Goal: Contribute content: Contribute content

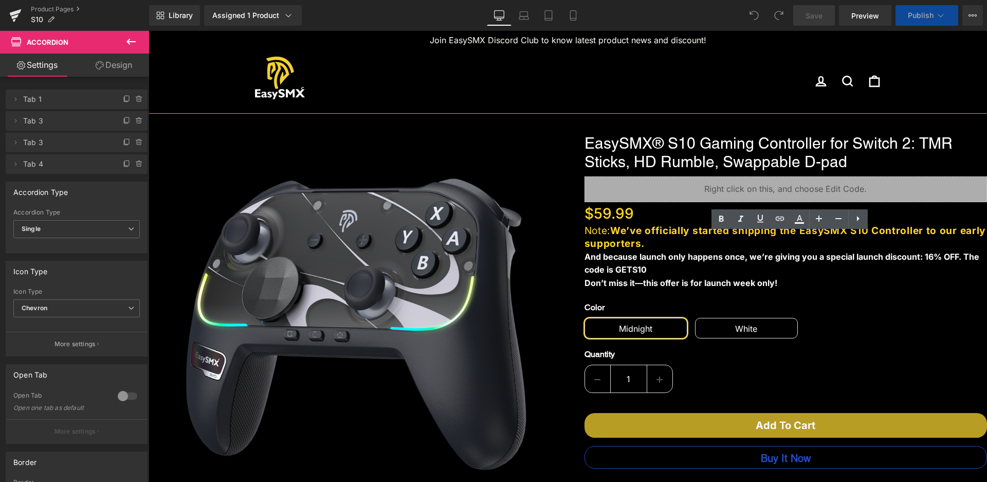
scroll to position [309, 0]
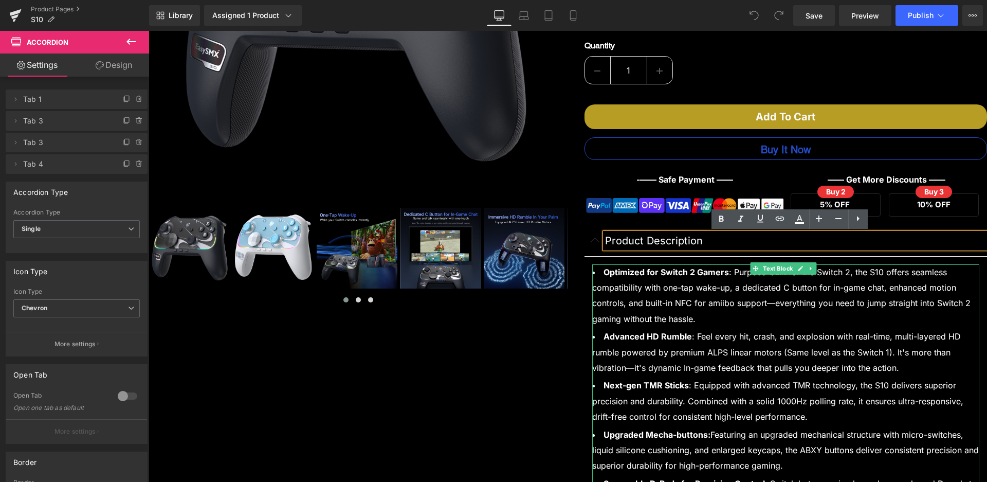
click at [878, 285] on li "Optimized for Switch 2 Gamers : Purpose-built for the Switch 2, the S10 offers …" at bounding box center [786, 295] width 388 height 63
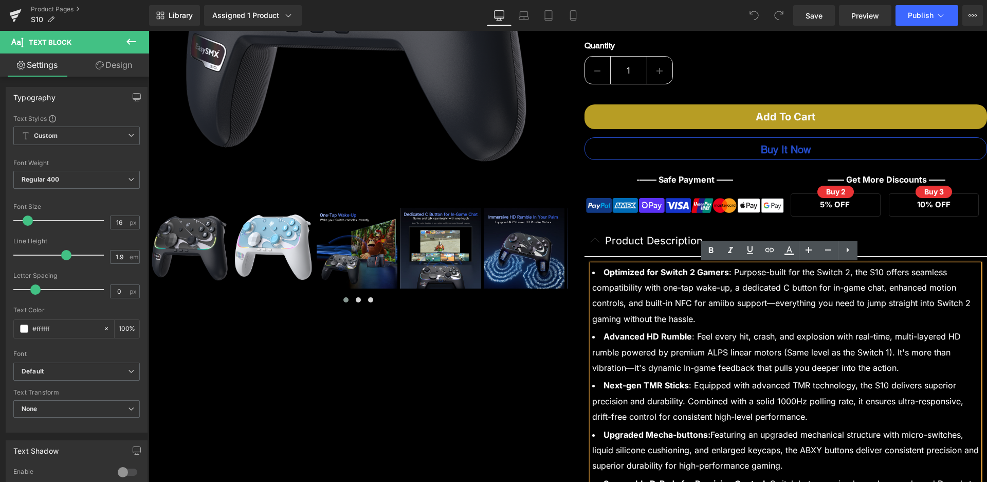
click at [880, 287] on li "Optimized for Switch 2 Gamers : Purpose-built for the Switch 2, the S10 offers …" at bounding box center [786, 295] width 388 height 63
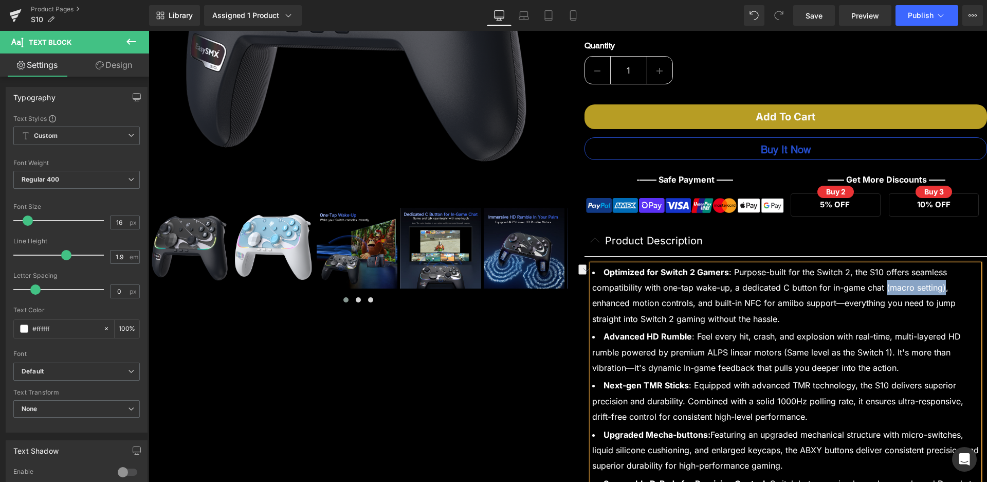
drag, startPoint x: 883, startPoint y: 287, endPoint x: 941, endPoint y: 289, distance: 58.6
click at [941, 289] on li "Optimized for Switch 2 Gamers : Purpose-built for the Switch 2, the S10 offers …" at bounding box center [786, 295] width 388 height 63
click at [815, 287] on li "Optimized for Switch 2 Gamers : Purpose-built for the Switch 2, the S10 offers …" at bounding box center [786, 295] width 388 height 63
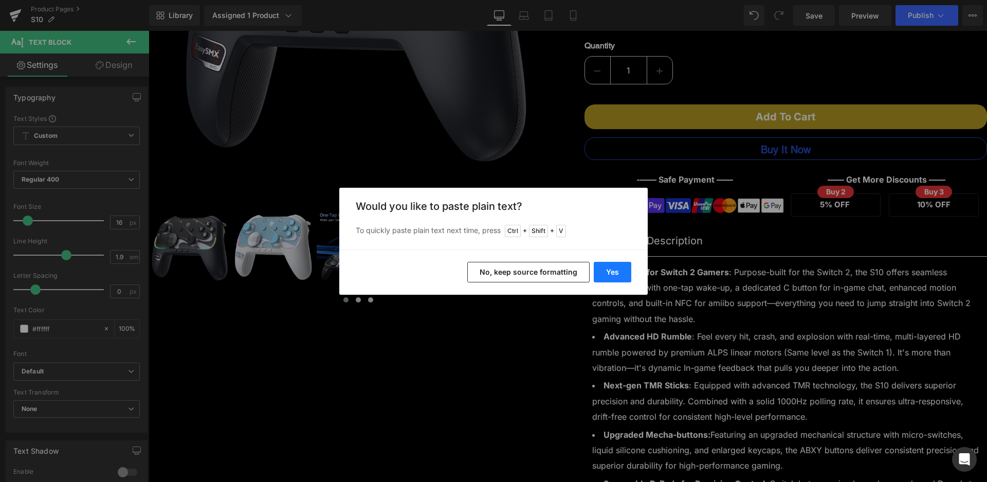
click at [615, 271] on button "Yes" at bounding box center [613, 272] width 38 height 21
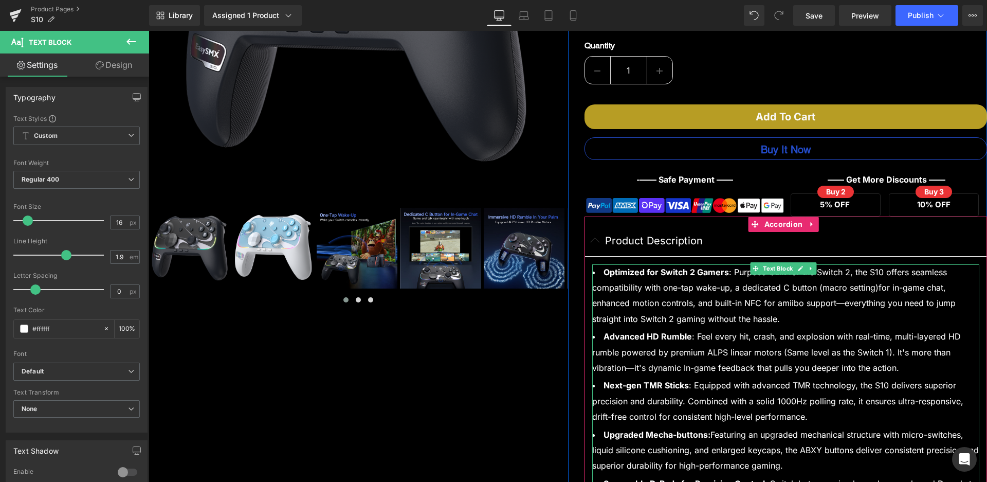
click at [873, 286] on li "Optimized for Switch 2 Gamers : Purpose-built for the Switch 2, the S10 offers …" at bounding box center [786, 295] width 388 height 63
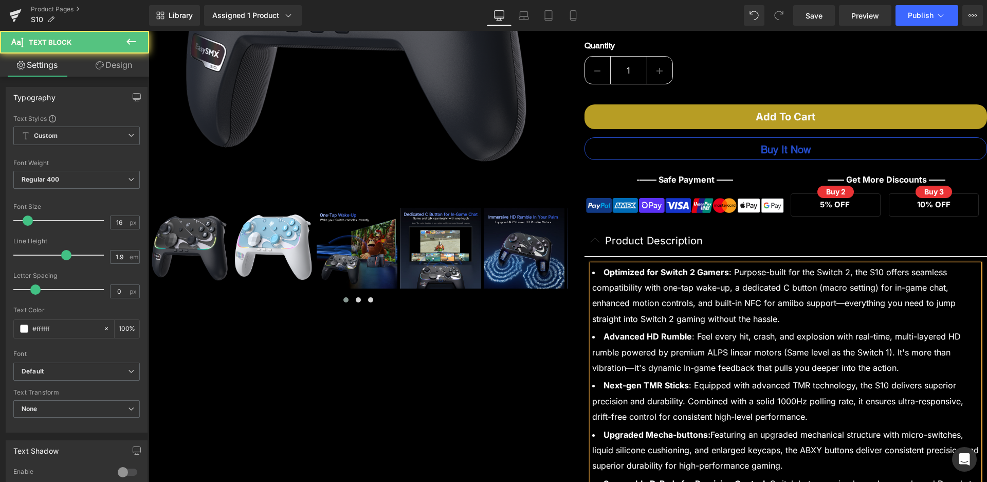
click at [819, 285] on li "Optimized for Switch 2 Gamers : Purpose-built for the Switch 2, the S10 offers …" at bounding box center [786, 295] width 388 height 63
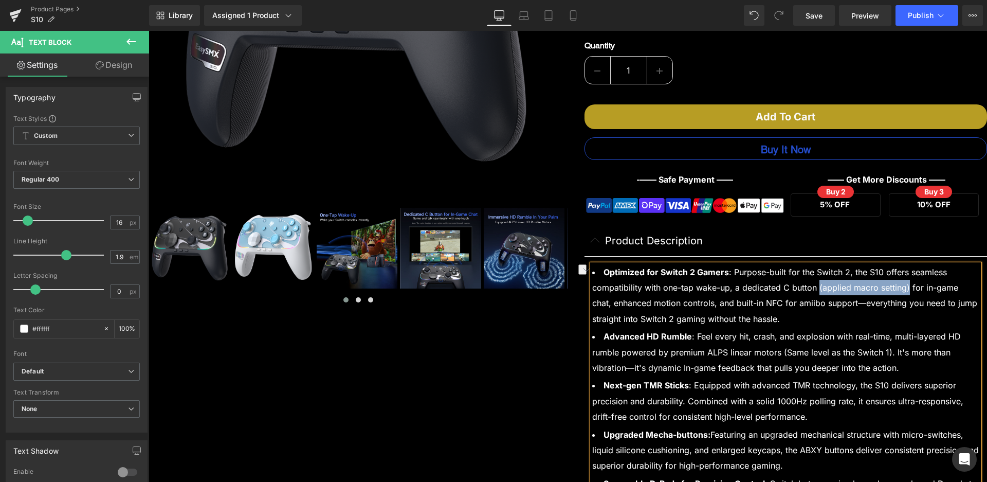
drag, startPoint x: 906, startPoint y: 289, endPoint x: 815, endPoint y: 290, distance: 90.5
click at [815, 290] on li "Optimized for Switch 2 Gamers : Purpose-built for the Switch 2, the S10 offers …" at bounding box center [786, 295] width 388 height 63
copy li "(applied macro setting)"
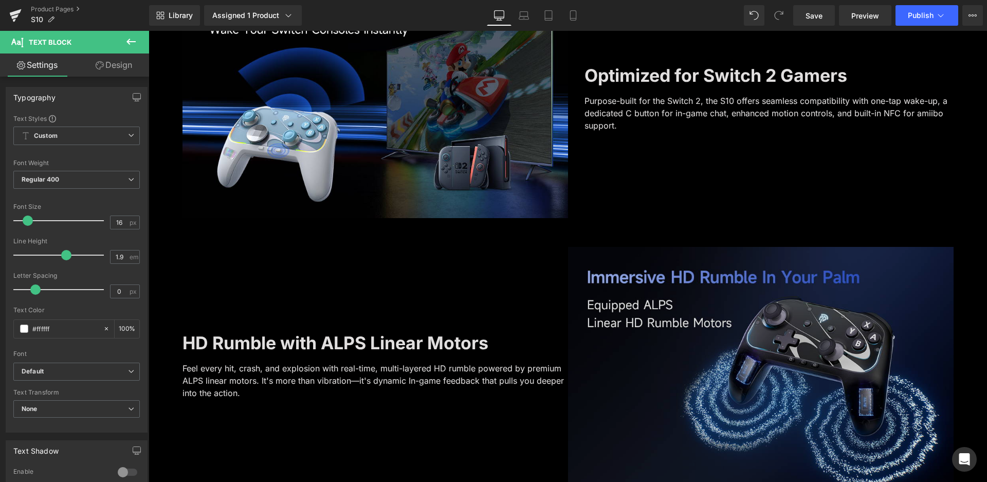
scroll to position [1594, 0]
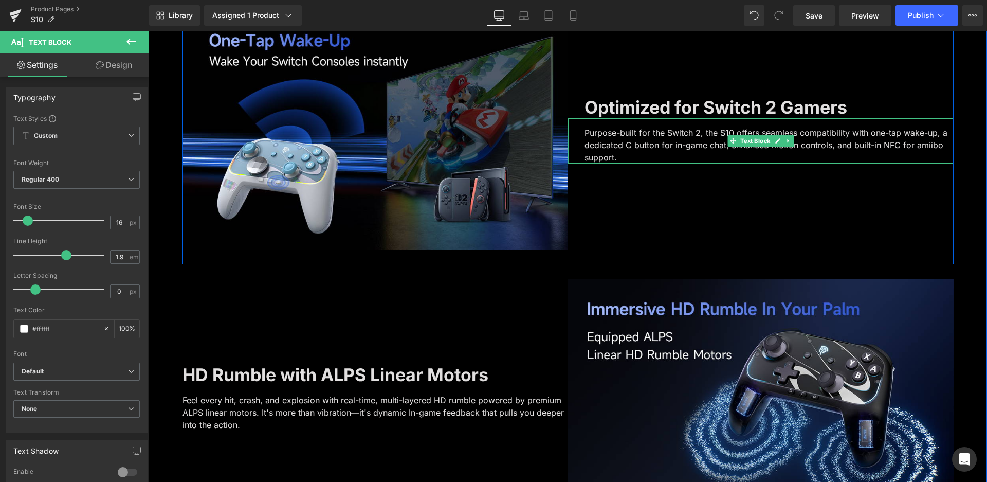
click at [691, 138] on p "Purpose-built for the Switch 2, the S10 offers seamless compatibility with one-…" at bounding box center [769, 145] width 369 height 37
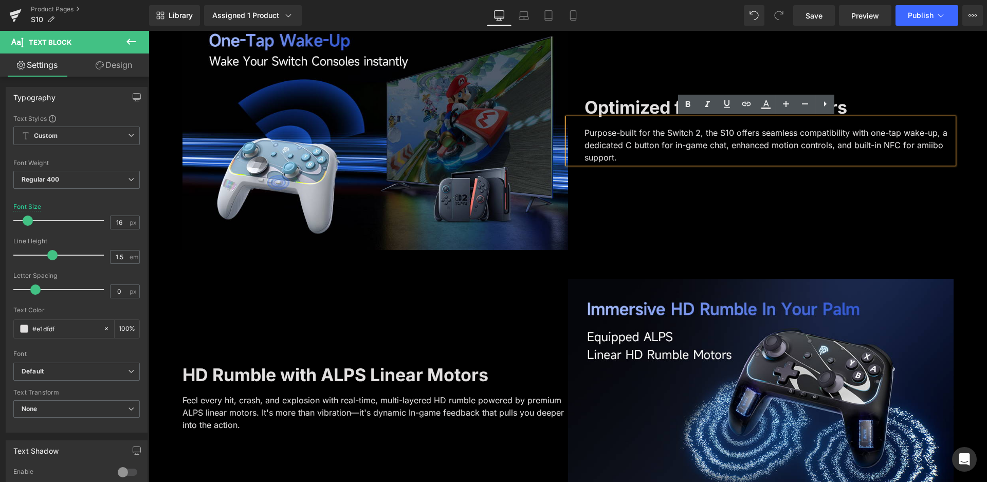
click at [654, 143] on p "Purpose-built for the Switch 2, the S10 offers seamless compatibility with one-…" at bounding box center [769, 145] width 369 height 37
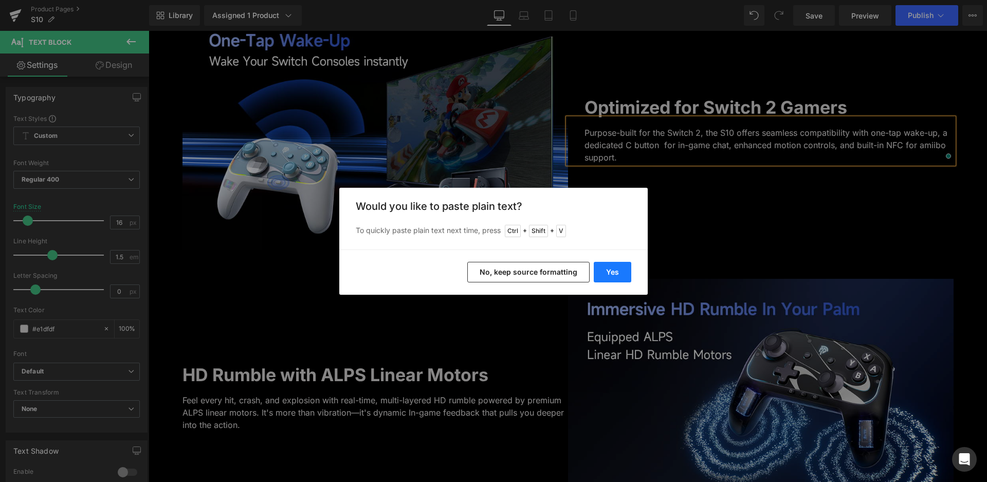
drag, startPoint x: 610, startPoint y: 268, endPoint x: 469, endPoint y: 231, distance: 146.2
click at [610, 268] on button "Yes" at bounding box center [613, 272] width 38 height 21
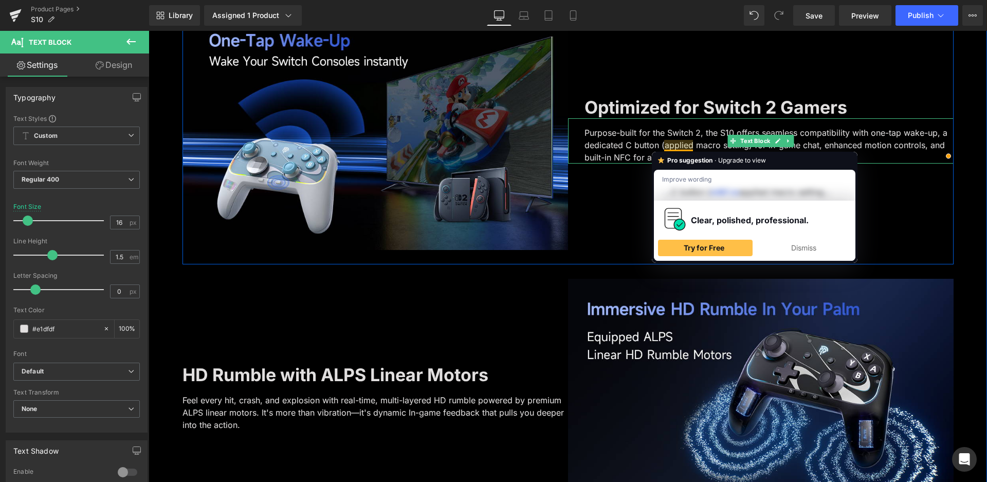
click at [699, 143] on p "Purpose-built for the Switch 2, the S10 offers seamless compatibility with one-…" at bounding box center [769, 145] width 369 height 37
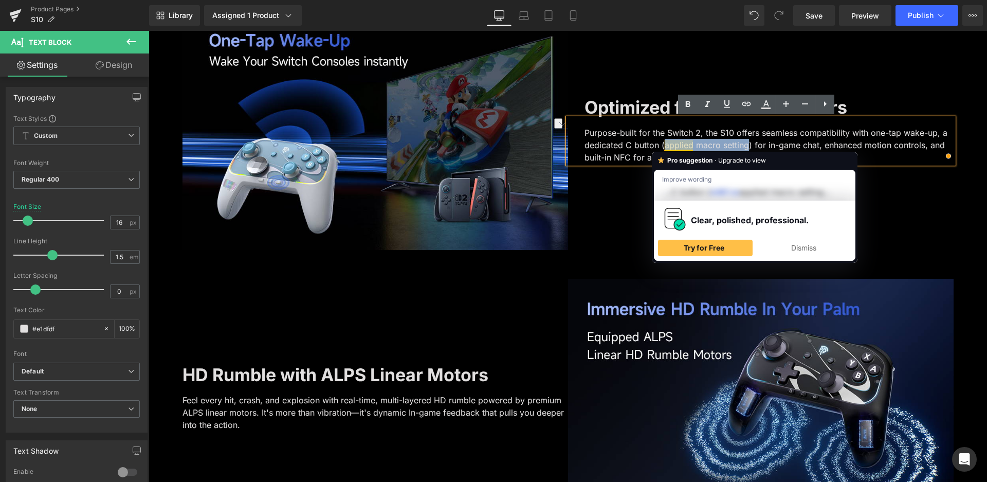
drag, startPoint x: 744, startPoint y: 145, endPoint x: 662, endPoint y: 143, distance: 82.3
click at [662, 143] on p "Purpose-built for the Switch 2, the S10 offers seamless compatibility with one-…" at bounding box center [769, 145] width 369 height 37
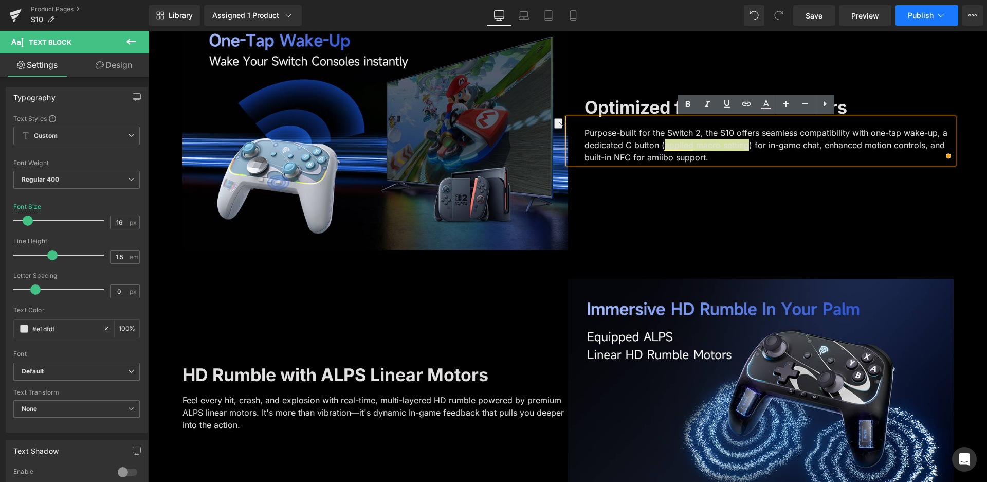
click at [914, 14] on span "Publish" at bounding box center [921, 15] width 26 height 8
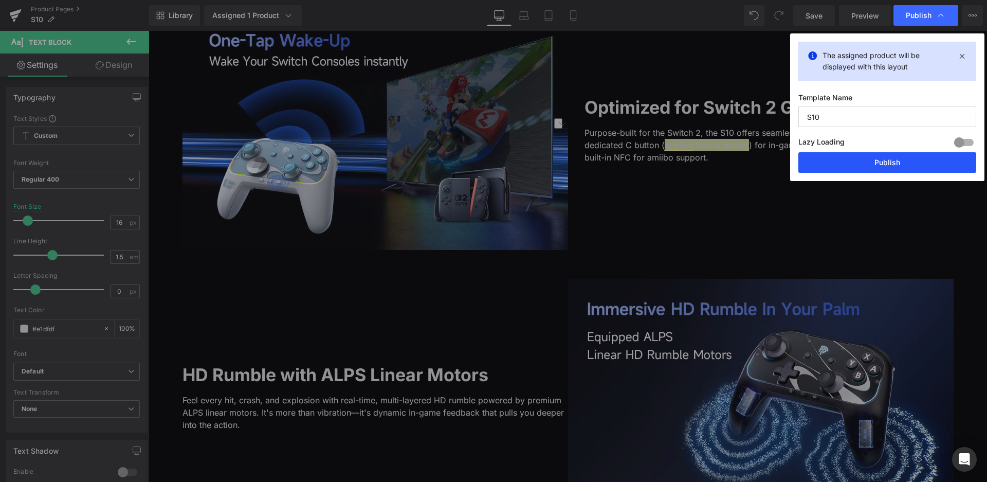
click at [873, 154] on button "Publish" at bounding box center [888, 162] width 178 height 21
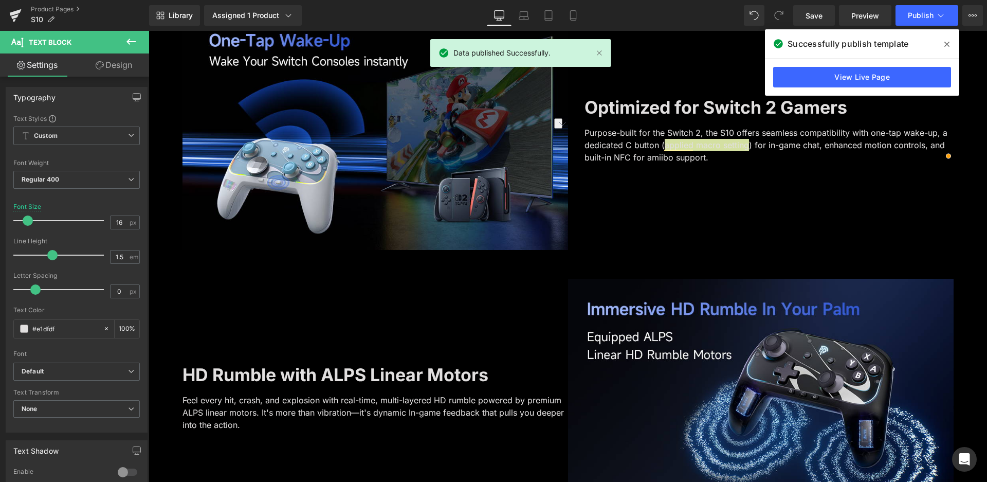
click at [948, 46] on icon at bounding box center [947, 44] width 5 height 8
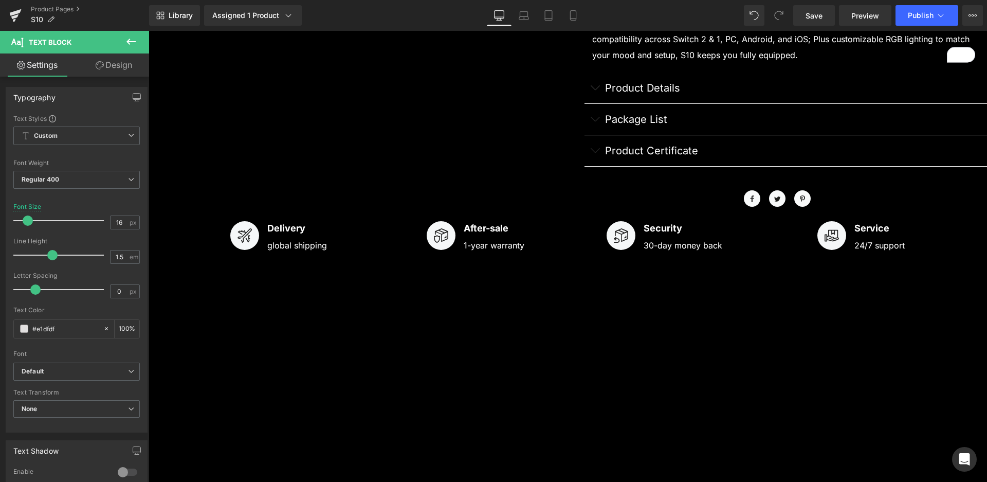
scroll to position [823, 0]
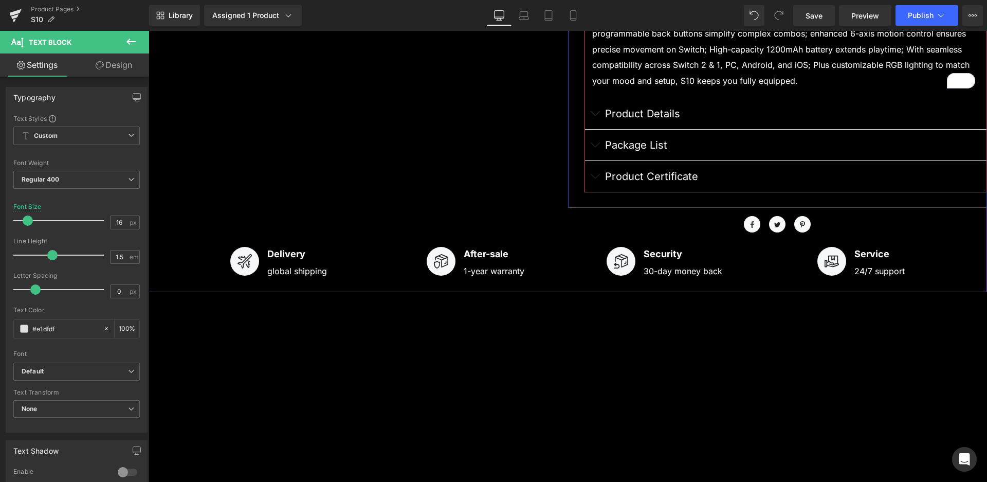
click at [587, 176] on button "button" at bounding box center [595, 176] width 21 height 31
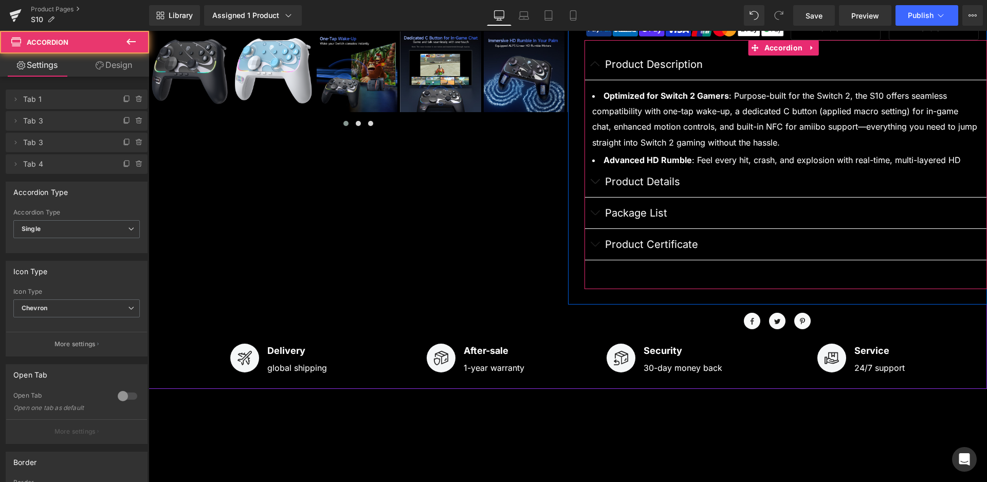
scroll to position [467, 0]
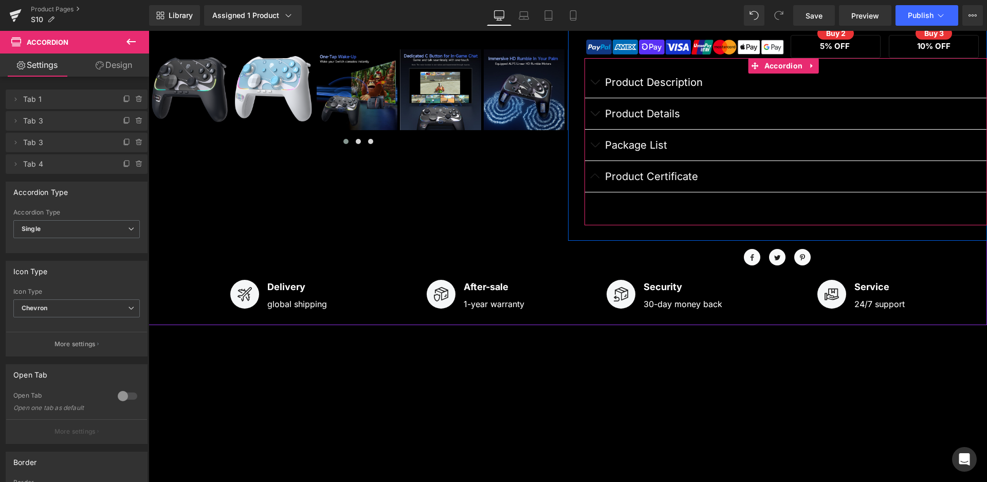
click at [587, 176] on button "button" at bounding box center [595, 176] width 21 height 31
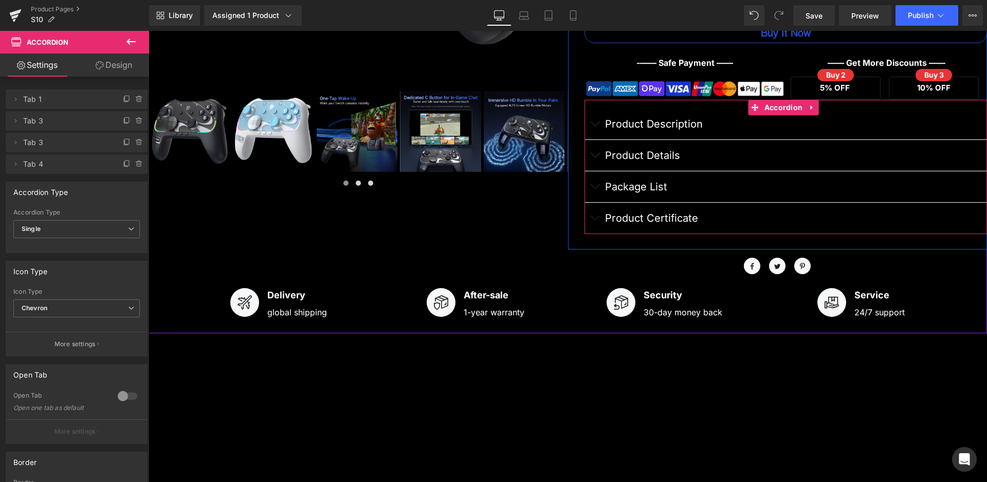
scroll to position [416, 0]
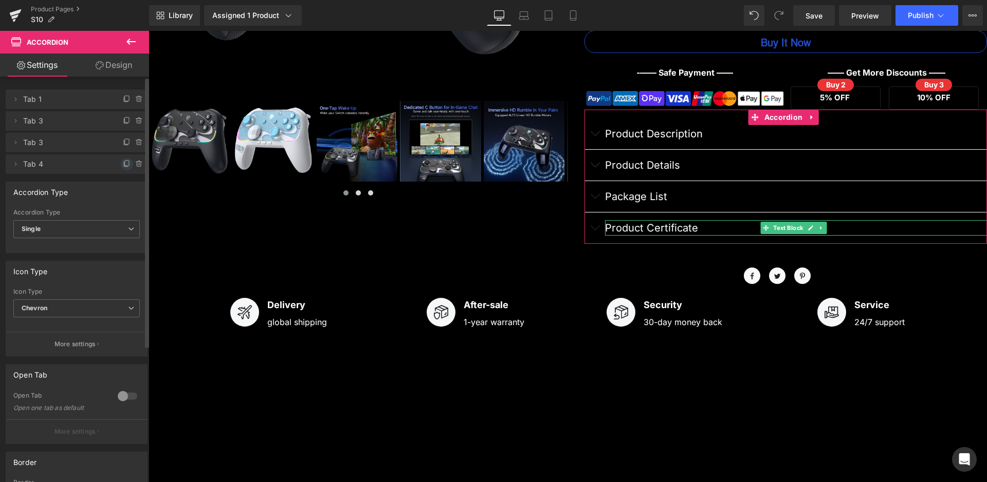
click at [123, 162] on icon at bounding box center [127, 164] width 8 height 8
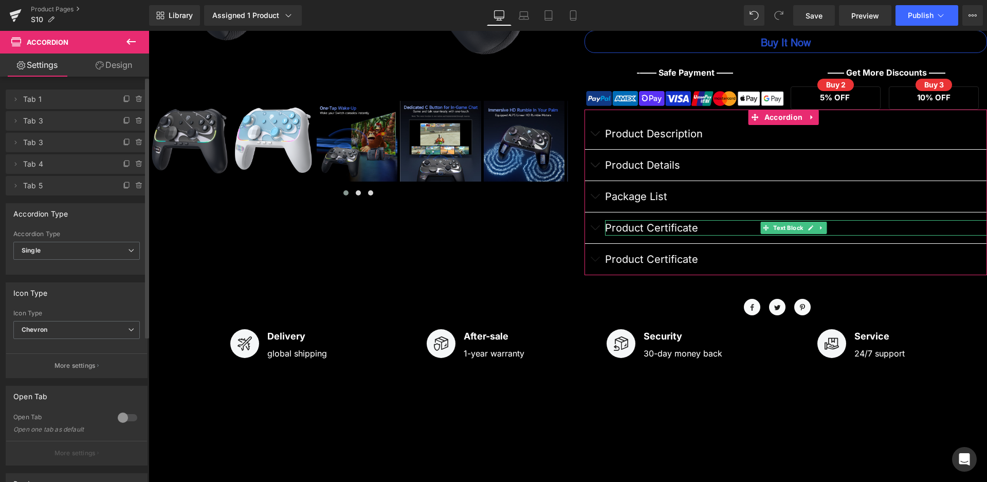
drag, startPoint x: 14, startPoint y: 187, endPoint x: 17, endPoint y: 157, distance: 30.0
click at [17, 87] on ul "Delete Cancel Tab 1 Tab 1 transparent #ffffff Delete Cancel Tab 3 Tab 3 transpa…" at bounding box center [77, 87] width 142 height 0
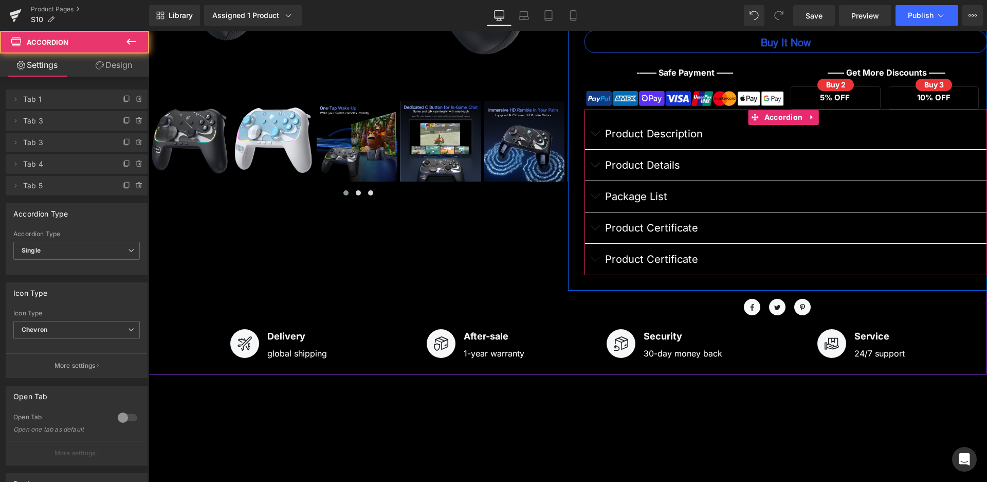
drag, startPoint x: 590, startPoint y: 254, endPoint x: 587, endPoint y: 220, distance: 34.0
click at [587, 220] on div "Product Description Text Block Optimized for Switch 2 Gamers Advanced HD Rumble…" at bounding box center [786, 196] width 403 height 157
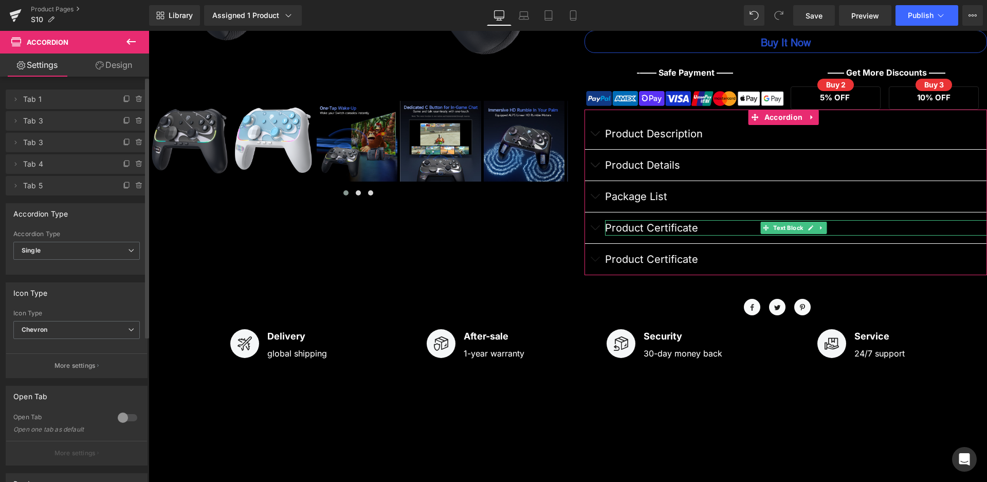
click at [34, 168] on span "Tab 4" at bounding box center [66, 164] width 86 height 20
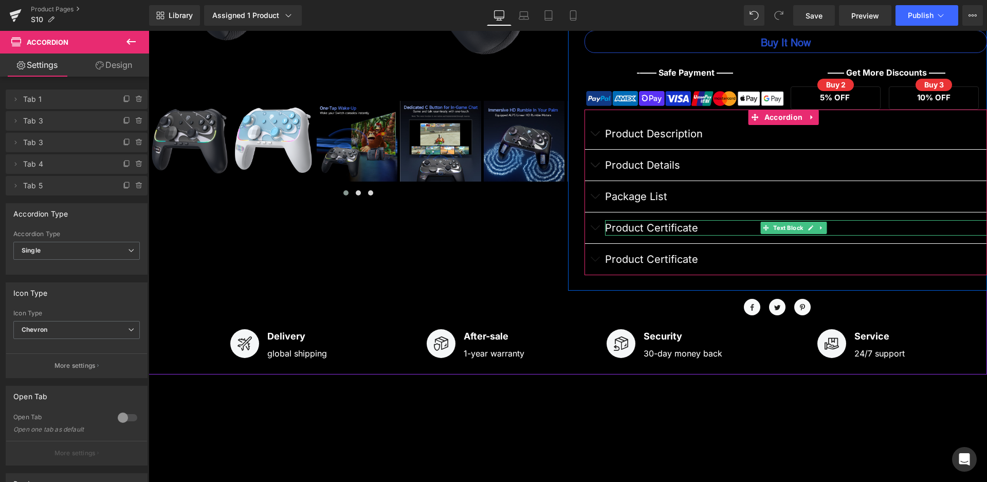
click at [690, 227] on p "Product Certificate" at bounding box center [796, 227] width 383 height 15
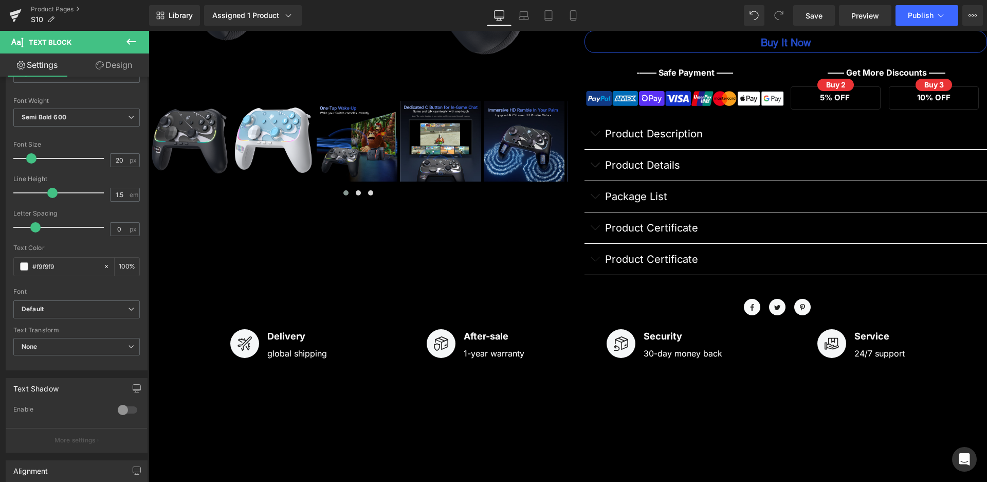
scroll to position [154, 0]
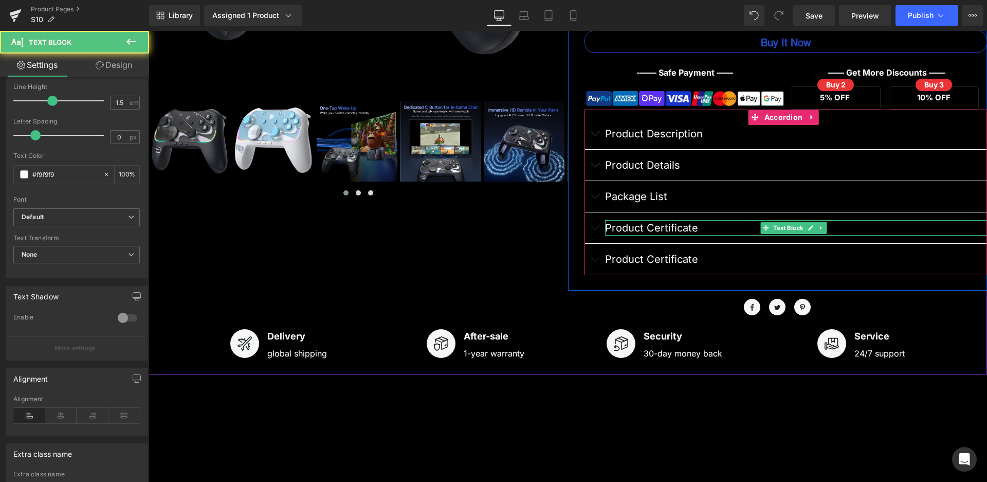
click at [662, 227] on p "Product Certificate" at bounding box center [796, 227] width 383 height 15
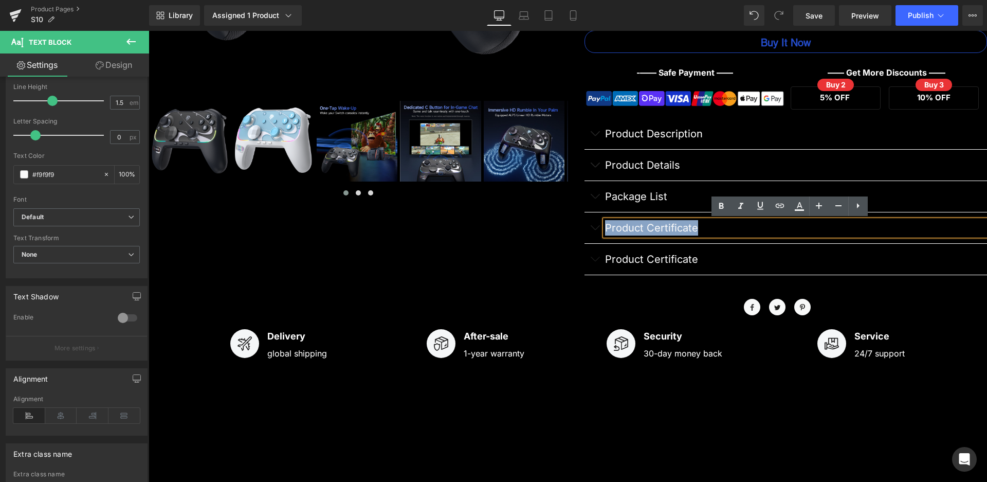
drag, startPoint x: 693, startPoint y: 230, endPoint x: 601, endPoint y: 231, distance: 92.1
click at [605, 231] on p "Product Certificate" at bounding box center [796, 227] width 383 height 15
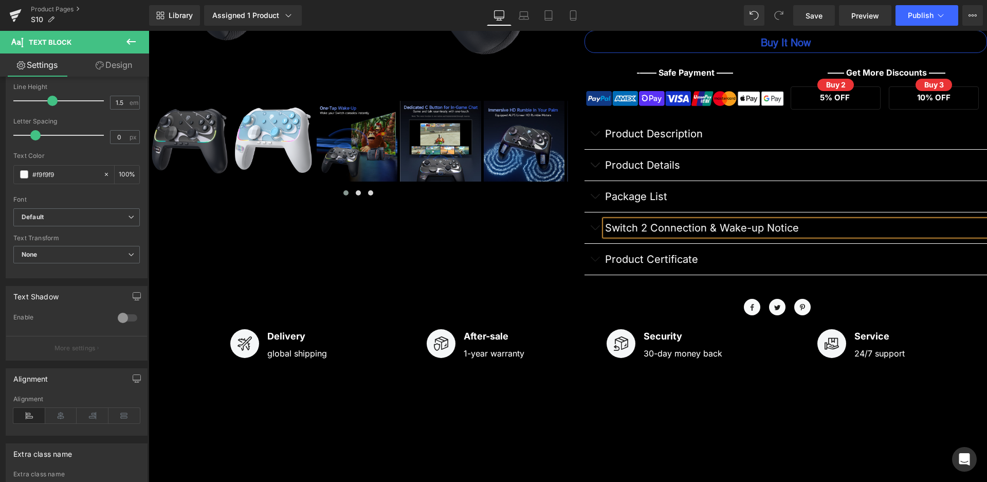
click at [595, 230] on span "button" at bounding box center [595, 230] width 0 height 0
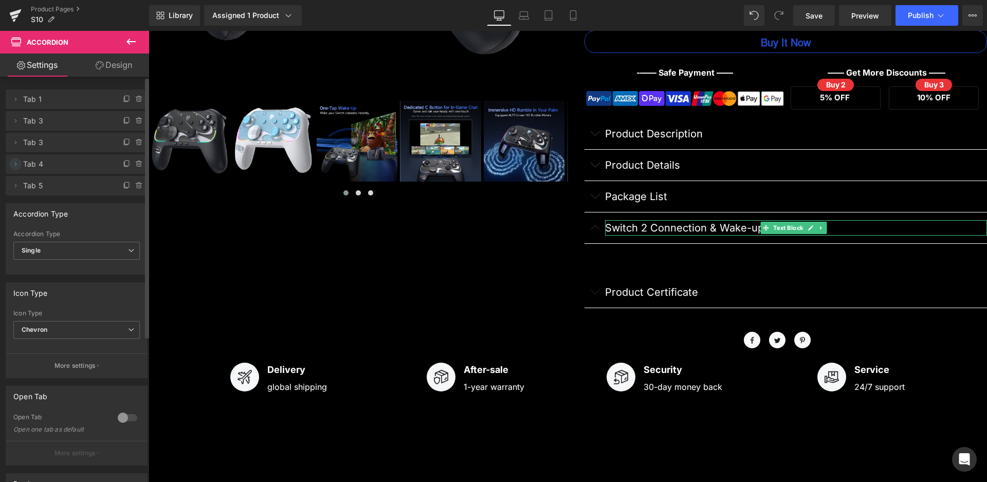
click at [15, 165] on icon at bounding box center [15, 164] width 8 height 8
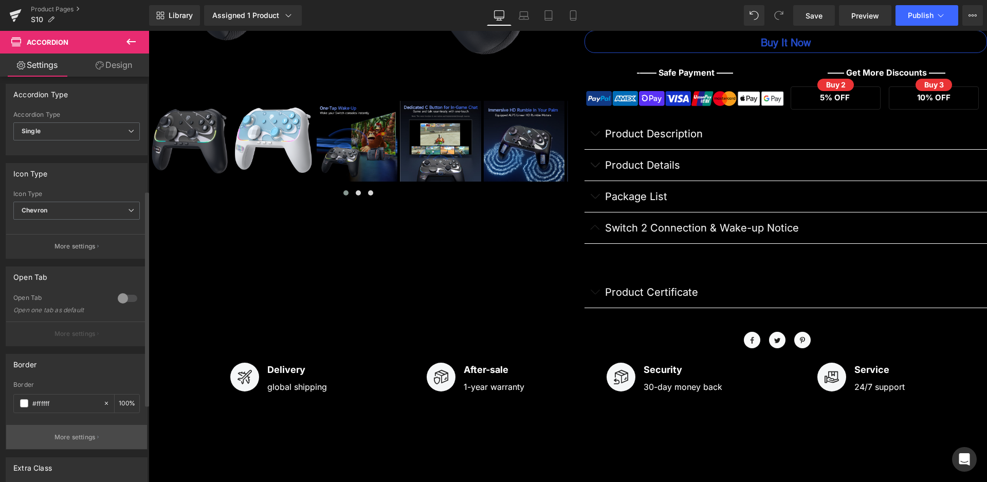
scroll to position [359, 0]
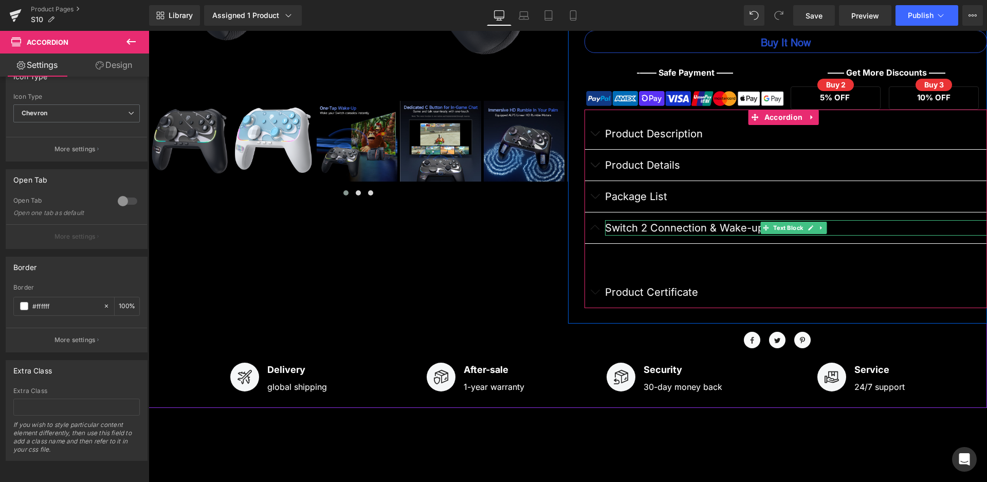
click at [806, 224] on link at bounding box center [811, 228] width 11 height 12
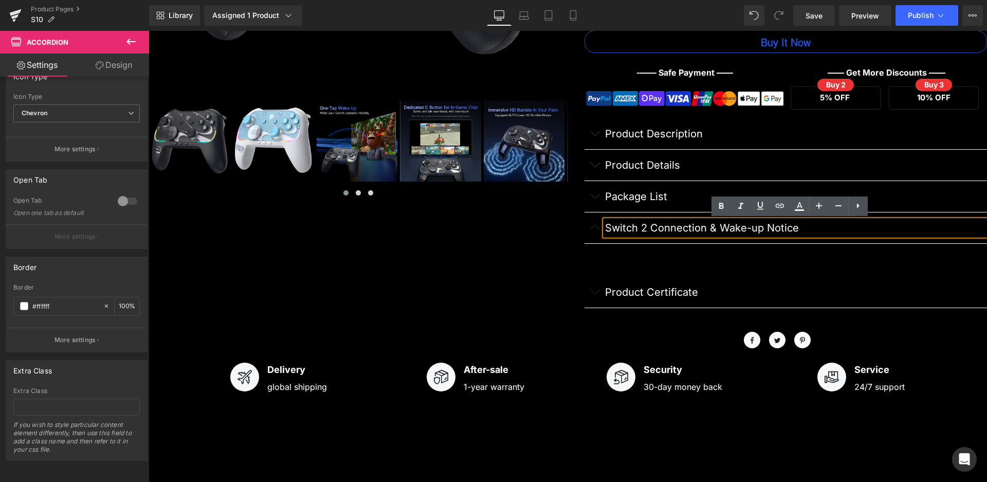
click at [636, 261] on div at bounding box center [786, 260] width 388 height 18
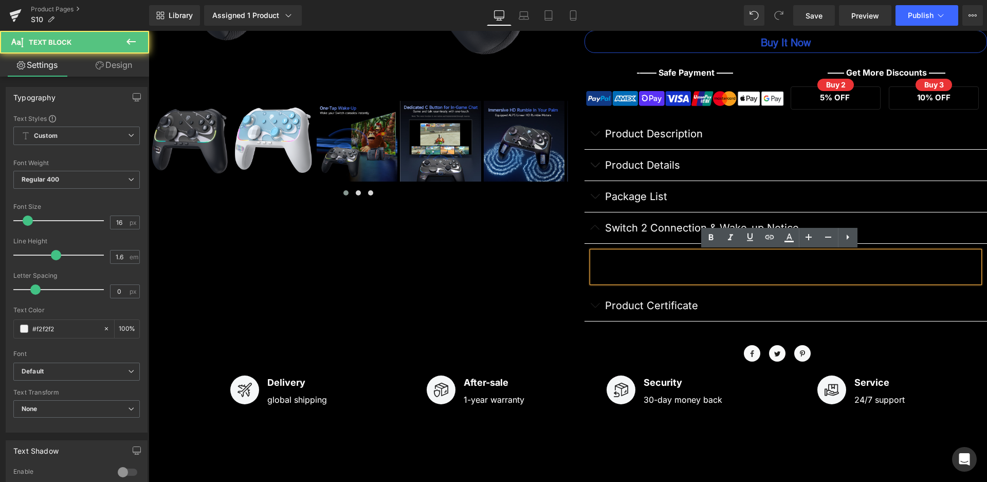
click at [617, 259] on div at bounding box center [786, 266] width 388 height 31
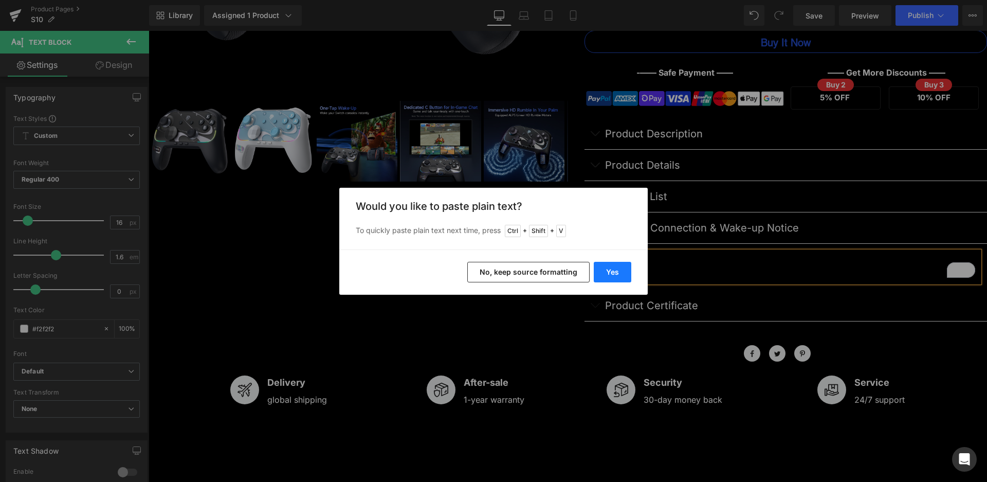
click at [604, 272] on button "Yes" at bounding box center [613, 272] width 38 height 21
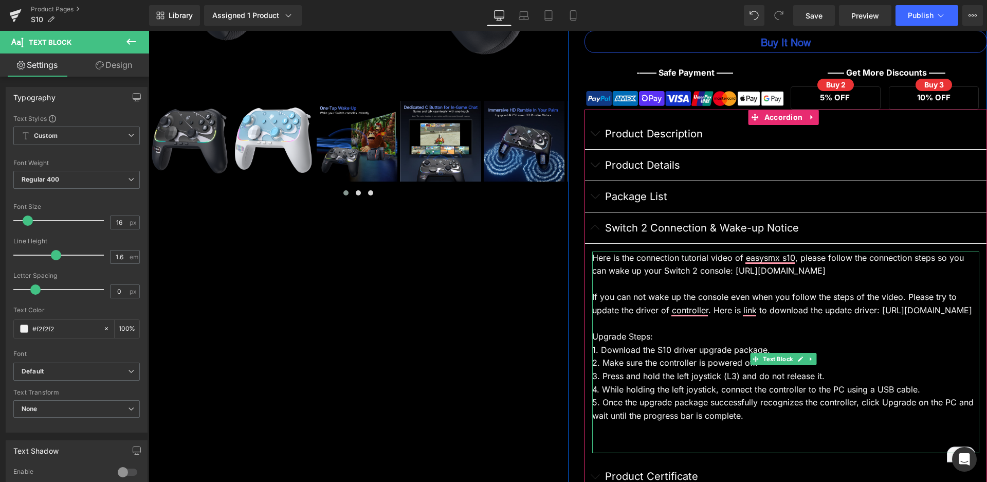
click at [605, 291] on div "If you can not wake up the console even when you follow the steps of the video.…" at bounding box center [786, 304] width 388 height 26
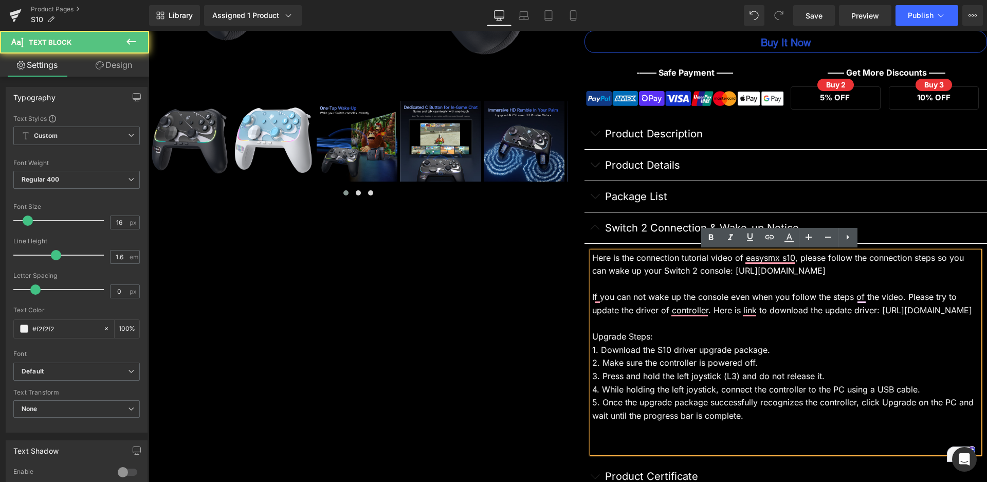
click at [603, 331] on div "To enrich screen reader interactions, please activate Accessibility in Grammarl…" at bounding box center [786, 323] width 388 height 13
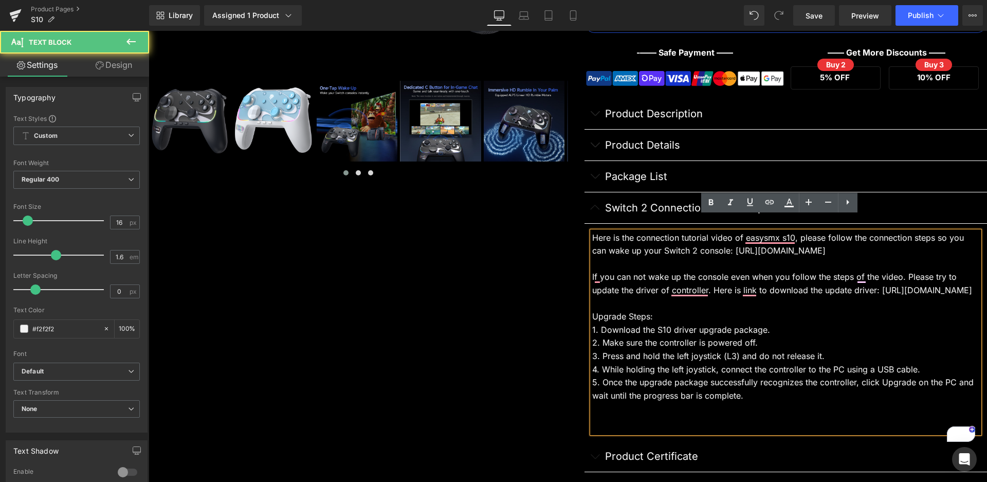
scroll to position [518, 0]
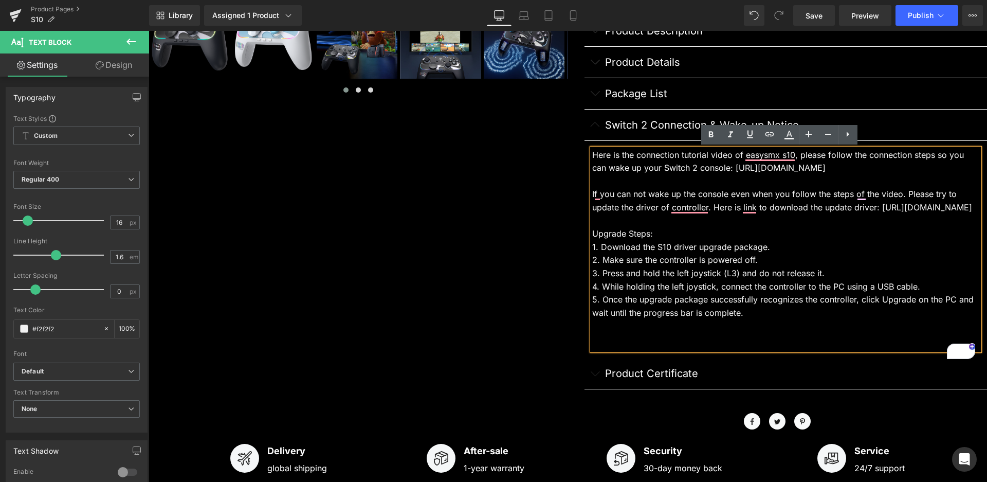
click at [617, 346] on div "To enrich screen reader interactions, please activate Accessibility in Grammarl…" at bounding box center [786, 339] width 388 height 13
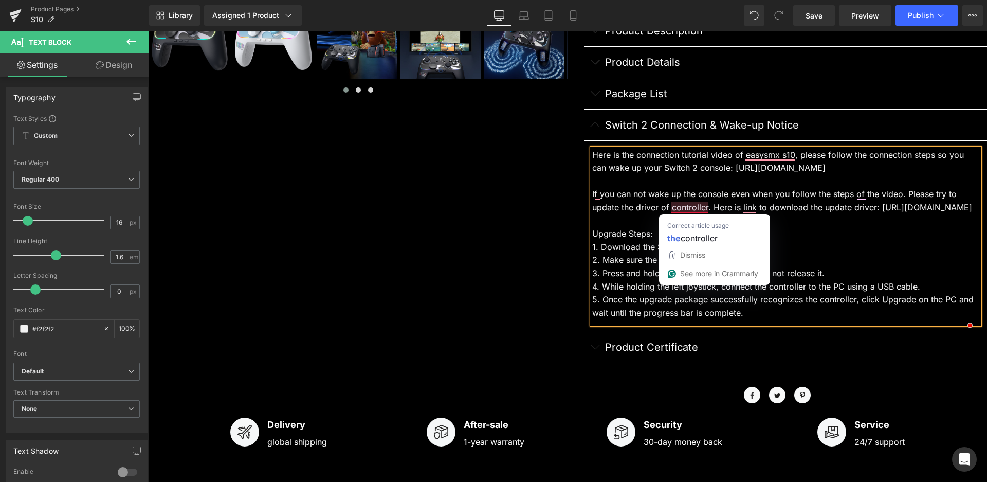
click at [673, 205] on div "If you can not wake up the console even when you follow the steps of the video.…" at bounding box center [786, 201] width 388 height 26
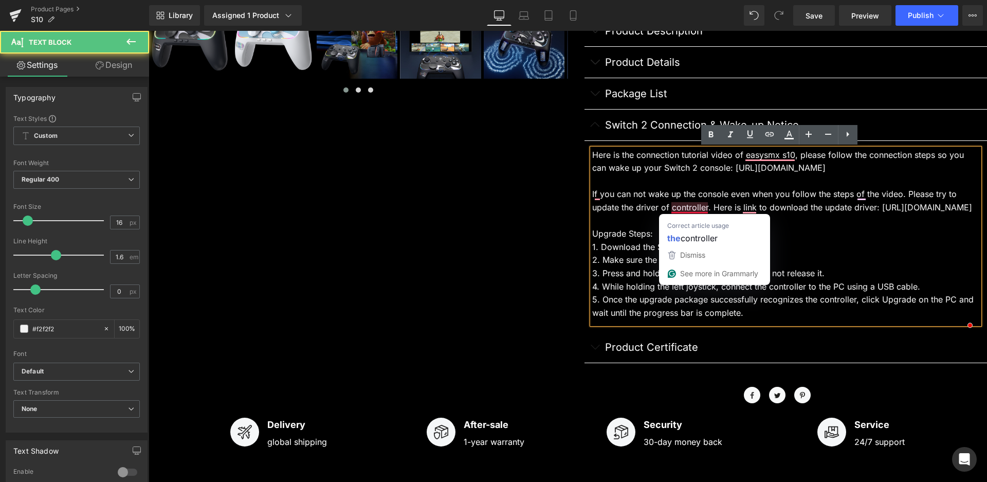
click at [668, 206] on div "If you can not wake up the console even when you follow the steps of the video.…" at bounding box center [786, 201] width 388 height 26
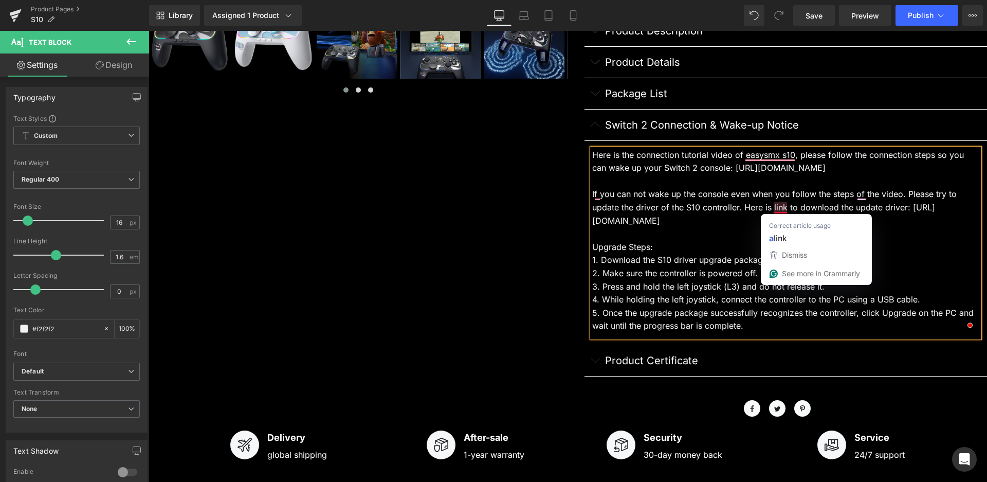
click at [769, 207] on div "If you can not wake up the console even when you follow the steps of the video.…" at bounding box center [786, 208] width 388 height 40
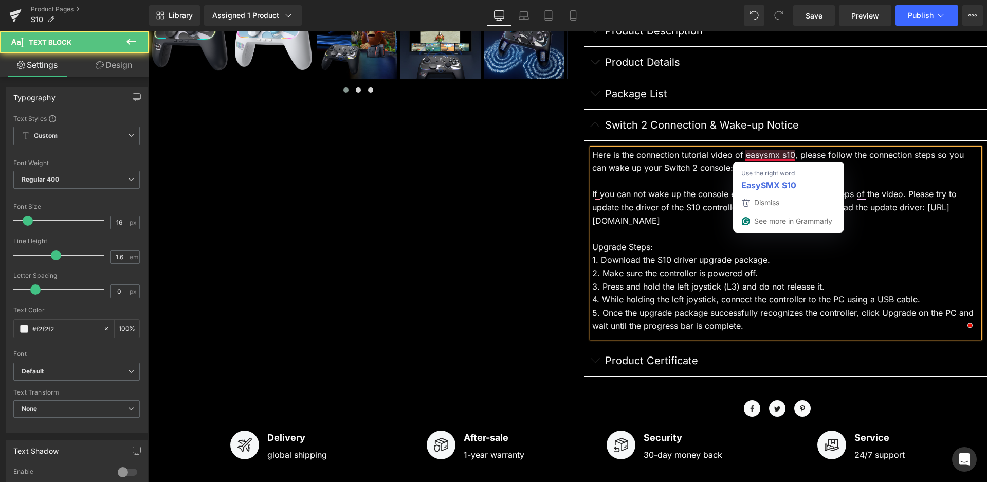
click at [774, 154] on div "Here is the connection tutorial video of easysmx s10, please follow the connect…" at bounding box center [786, 243] width 388 height 189
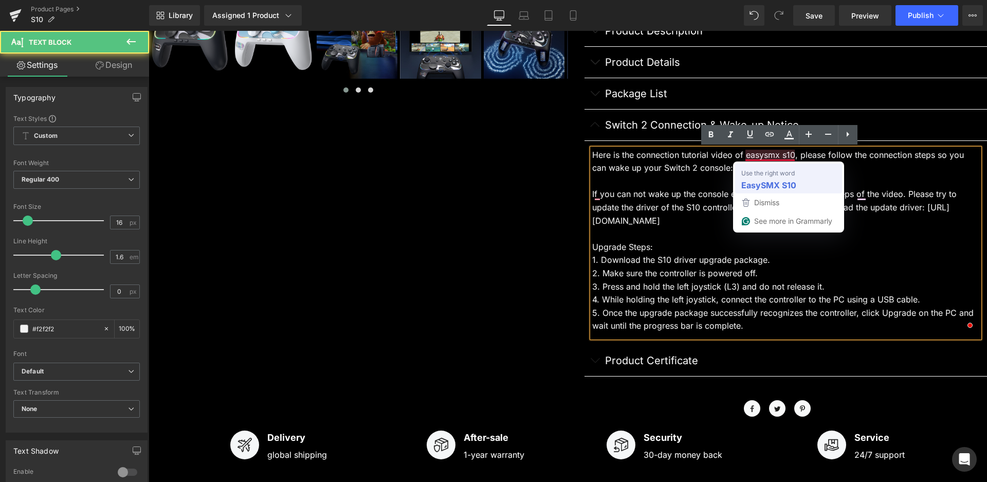
click at [779, 175] on span "Use the right word" at bounding box center [768, 173] width 53 height 10
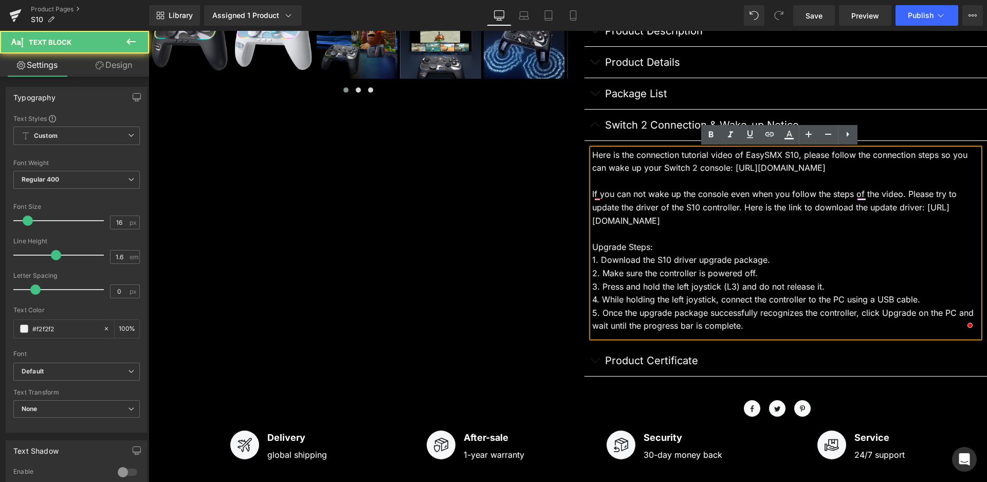
click at [795, 167] on div "Here is the connection tutorial video of EasySMX S10, please follow the connect…" at bounding box center [786, 243] width 388 height 189
click at [929, 167] on div "Here is the connection tutorial video of EasySMX S10, please follow the connect…" at bounding box center [786, 243] width 388 height 189
click at [776, 221] on div "If you can not wake up the console even when you follow the steps of the video.…" at bounding box center [786, 208] width 388 height 40
click at [597, 190] on div "If you can not wake up the console even when you follow the steps of the video.…" at bounding box center [786, 208] width 388 height 40
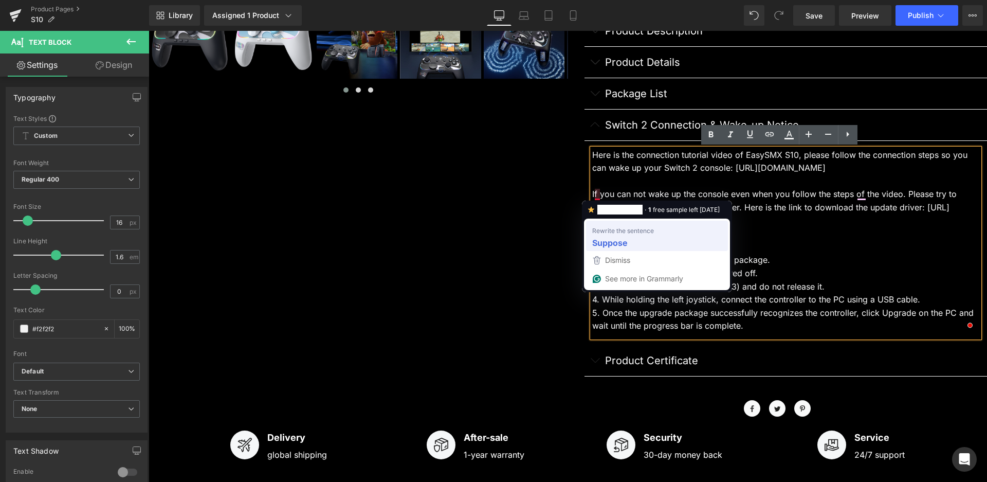
click at [607, 236] on div "Suppose" at bounding box center [657, 243] width 134 height 16
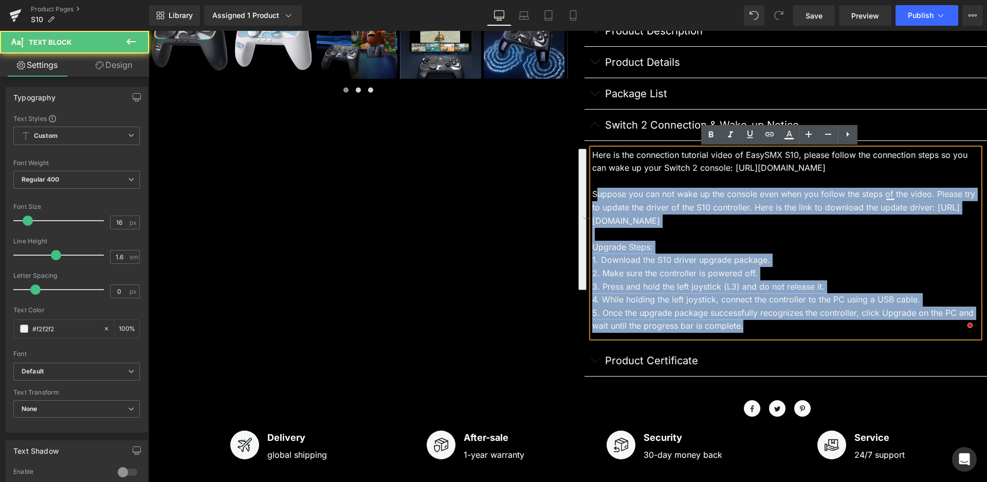
click at [592, 191] on div "Suppose you can not wake up the console even when you follow the steps of the v…" at bounding box center [786, 208] width 388 height 40
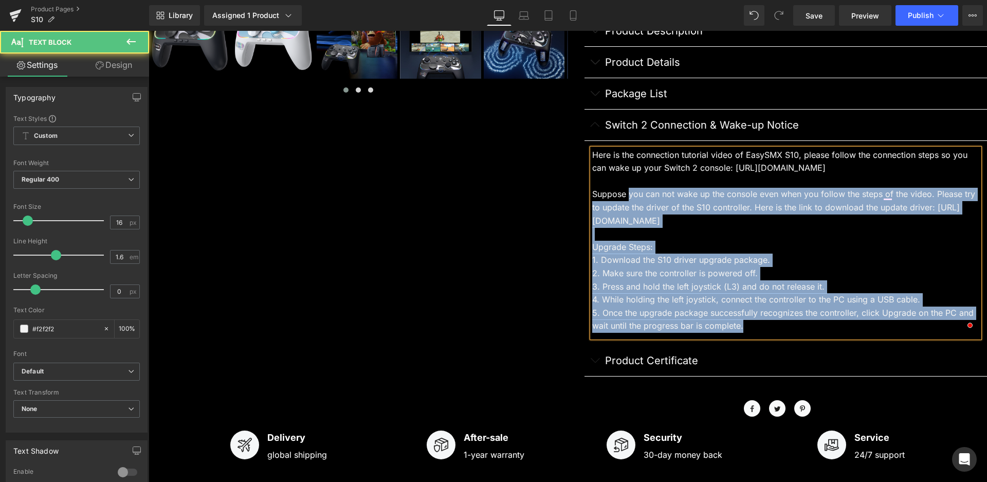
drag, startPoint x: 624, startPoint y: 197, endPoint x: 587, endPoint y: 193, distance: 36.8
click at [592, 193] on div "Here is the connection tutorial video of EasySMX S10, please follow the connect…" at bounding box center [786, 243] width 388 height 189
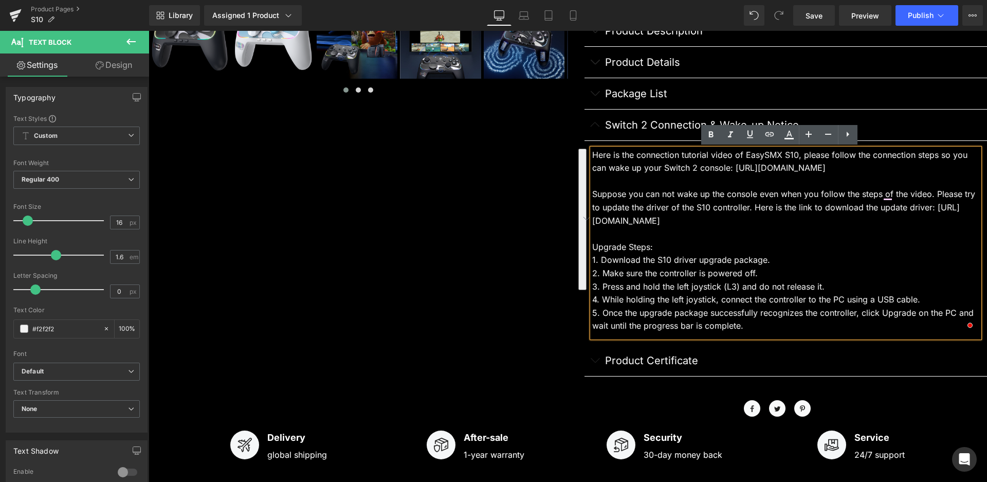
click at [613, 197] on div "Suppose you can not wake up the console even when you follow the steps of the v…" at bounding box center [786, 208] width 388 height 40
drag, startPoint x: 621, startPoint y: 198, endPoint x: 590, endPoint y: 196, distance: 31.4
click at [592, 196] on div "Suppose you can not wake up the console even when you follow the steps of the v…" at bounding box center [786, 208] width 388 height 40
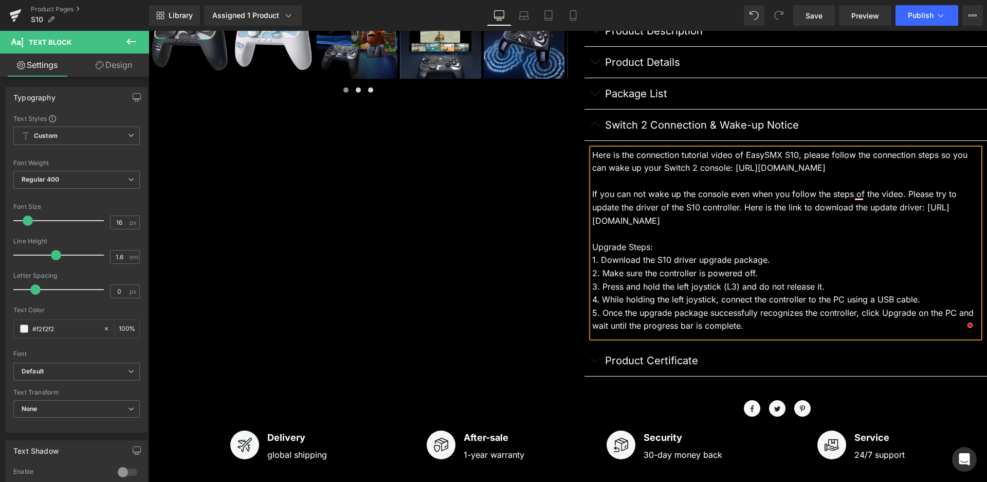
click at [755, 197] on div "If you can not wake up the console even when you follow the steps of the video.…" at bounding box center [786, 208] width 388 height 40
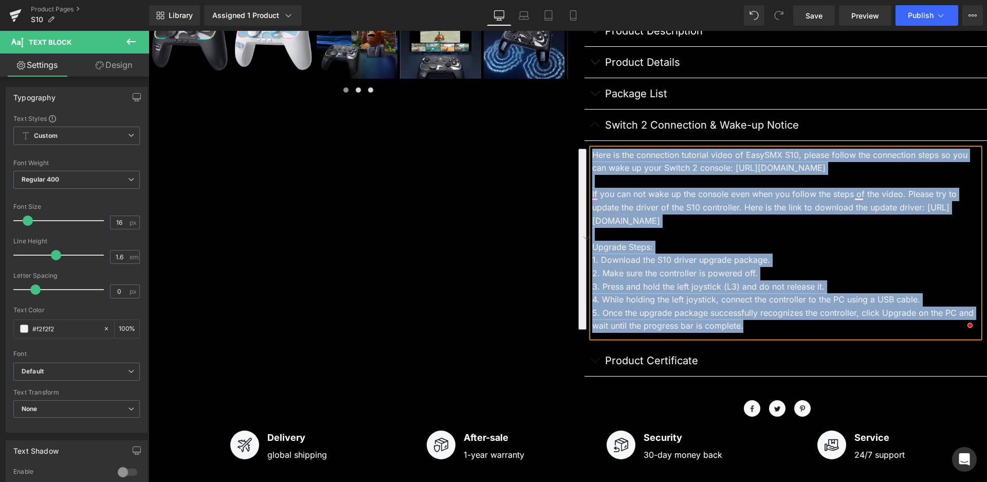
copy div "Here is the connection tutorial video of EasySMX S10, please follow the connect…"
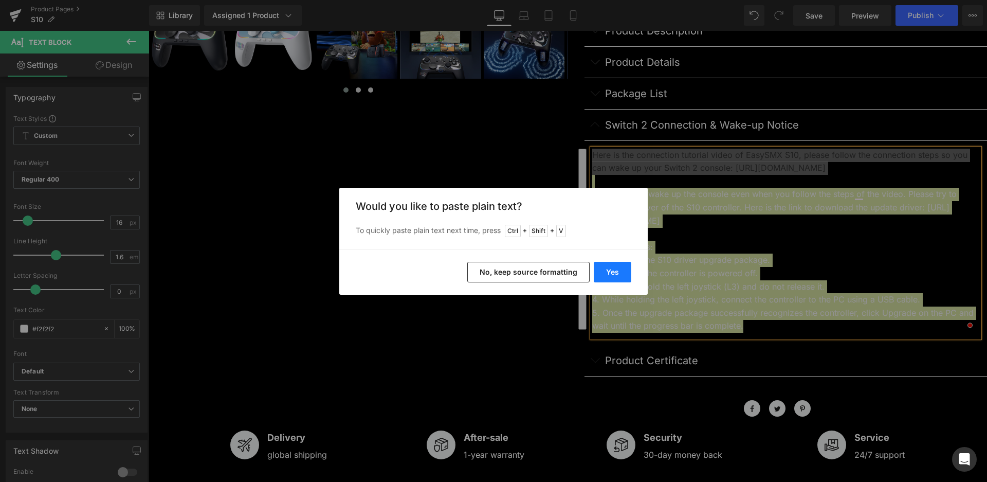
click at [609, 272] on button "Yes" at bounding box center [613, 272] width 38 height 21
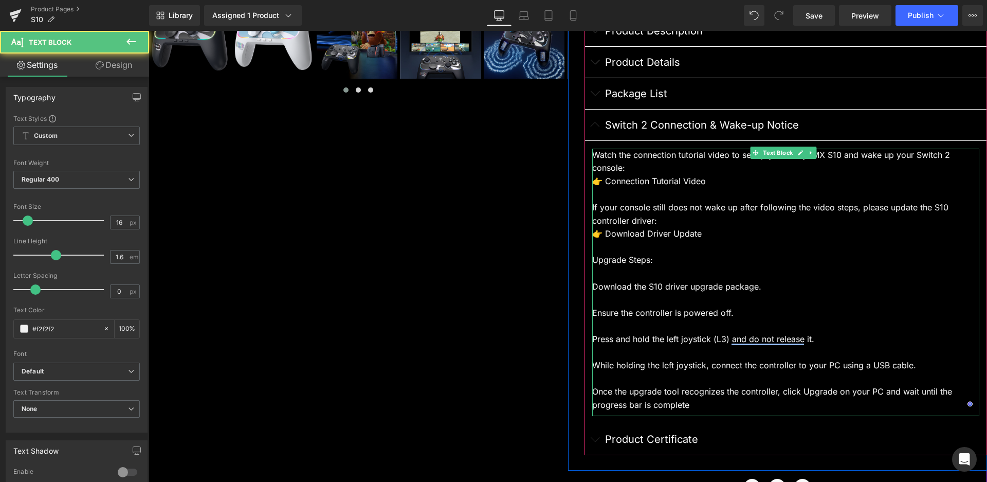
click at [610, 180] on div "👉 Connection Tutorial Video" at bounding box center [786, 181] width 388 height 13
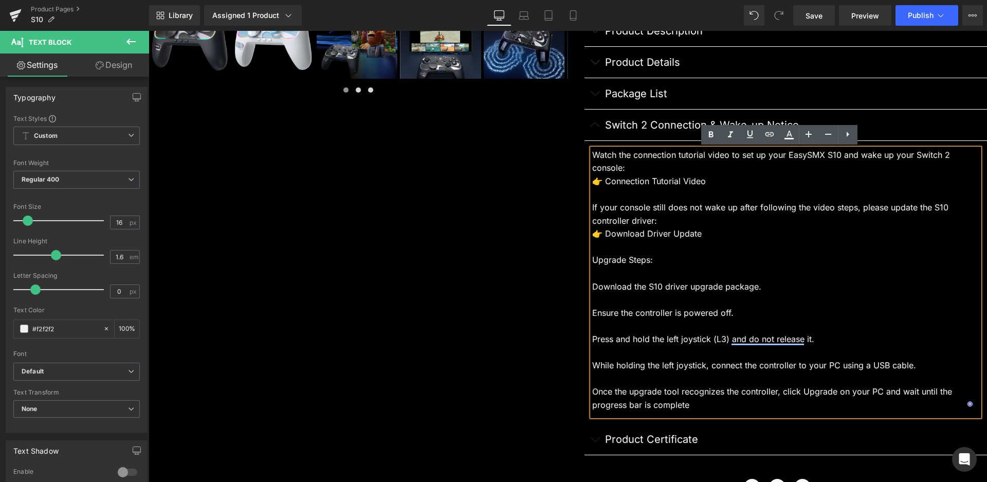
click at [603, 273] on div "To enrich screen reader interactions, please activate Accessibility in Grammarl…" at bounding box center [786, 273] width 388 height 13
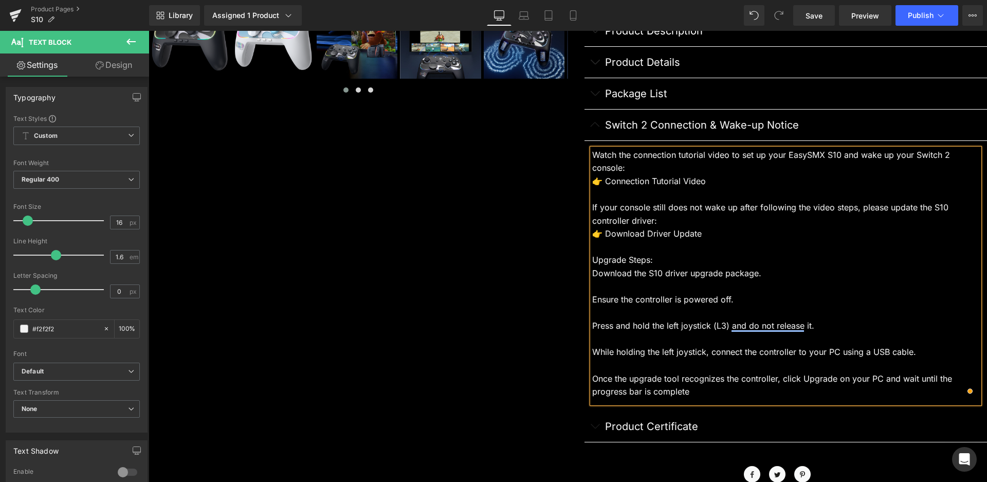
click at [592, 272] on div "Download the S10 driver upgrade package." at bounding box center [786, 273] width 388 height 13
drag, startPoint x: 765, startPoint y: 272, endPoint x: 670, endPoint y: 269, distance: 94.7
click at [670, 269] on div "1. Download the S10 driver upgrade package." at bounding box center [786, 273] width 388 height 13
click at [592, 299] on div "Ensure the controller is powered off." at bounding box center [786, 299] width 388 height 13
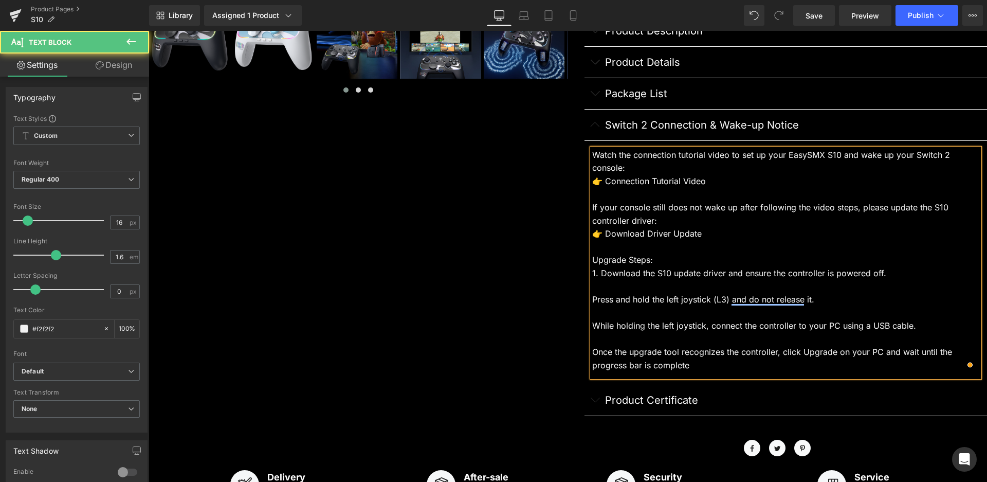
click at [592, 298] on div "Press and hold the left joystick (L3) and do not release it." at bounding box center [786, 299] width 388 height 13
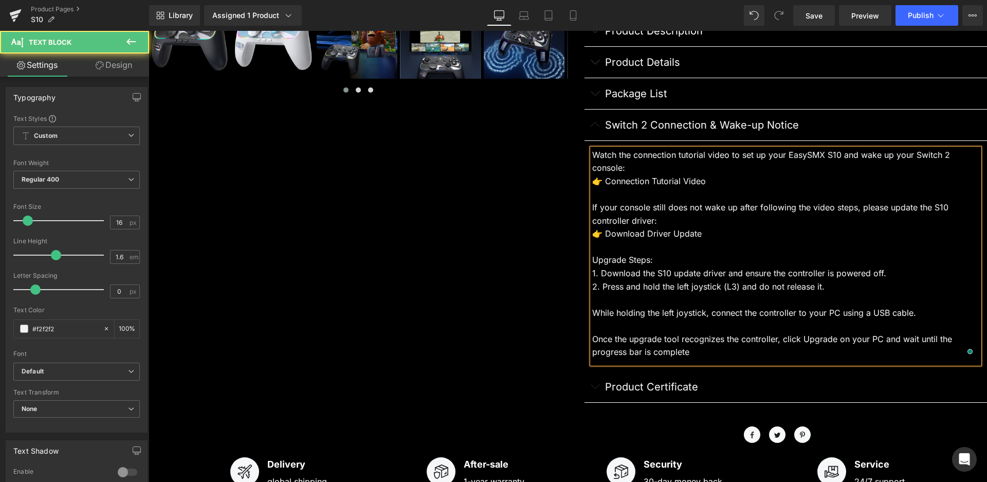
click at [592, 308] on div "While holding the left joystick, connect the controller to your PC using a USB …" at bounding box center [786, 313] width 388 height 13
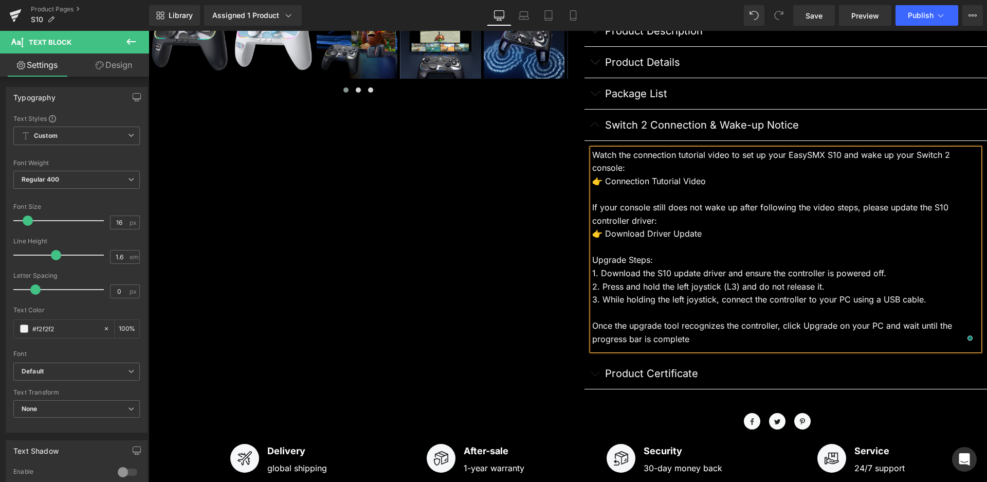
click at [592, 326] on div "Once the upgrade tool recognizes the controller, click Upgrade on your PC and w…" at bounding box center [786, 332] width 388 height 26
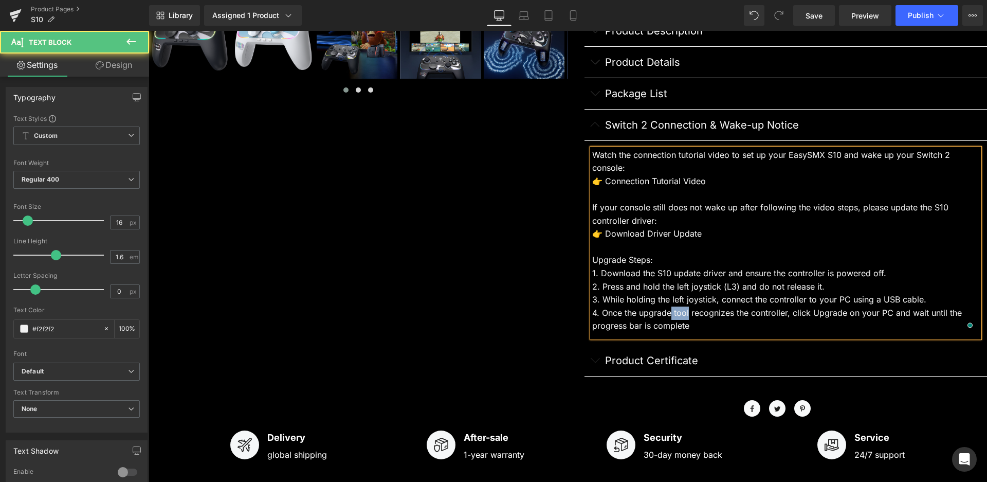
drag, startPoint x: 668, startPoint y: 314, endPoint x: 684, endPoint y: 313, distance: 16.5
click at [684, 313] on span "4. Once the upgrade tool recognizes the controller, click Upgrade on your PC an…" at bounding box center [777, 320] width 370 height 24
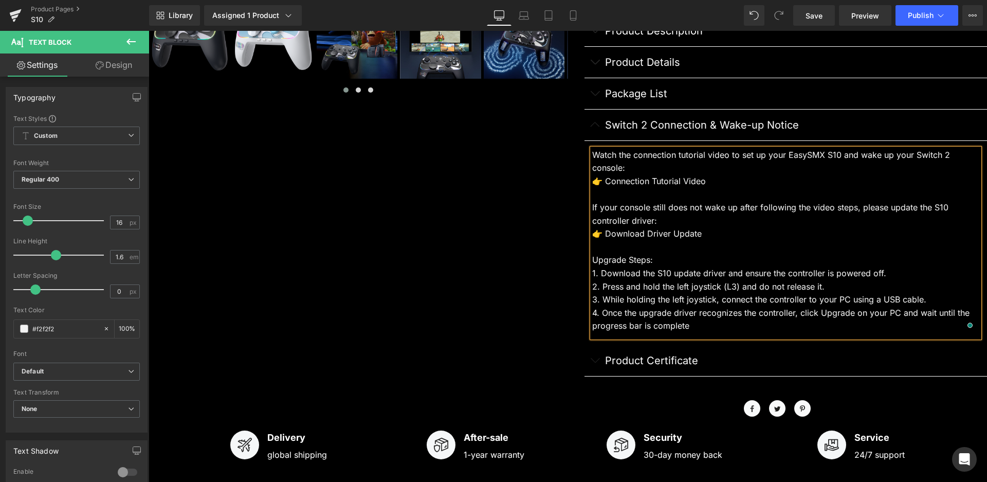
click at [832, 322] on div "4. Once the upgrade driver recognizes the controller, click Upgrade on your PC …" at bounding box center [786, 320] width 388 height 26
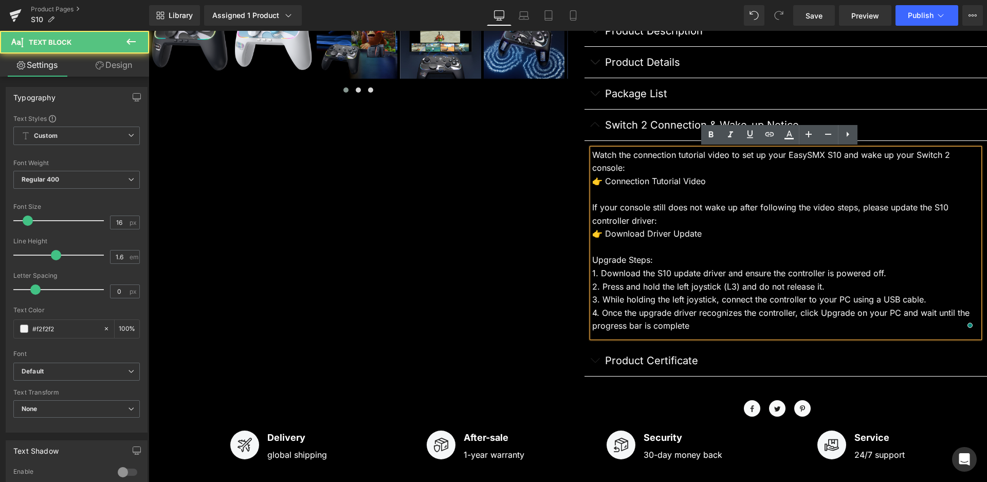
click at [819, 312] on span "4. Once the upgrade driver recognizes the controller, click Upgrade on your PC …" at bounding box center [780, 320] width 377 height 24
click at [874, 313] on span "4. Once the upgrade driver recognizes the controller, click Upgrade on your PC …" at bounding box center [780, 320] width 377 height 24
click at [929, 312] on span "4. Once the upgrade driver recognizes the controller, click Upgrade on your PC …" at bounding box center [780, 320] width 377 height 24
click at [768, 328] on div "4. Once the upgrade driver recognizes the controller, click Upgrade on your PC …" at bounding box center [786, 320] width 388 height 26
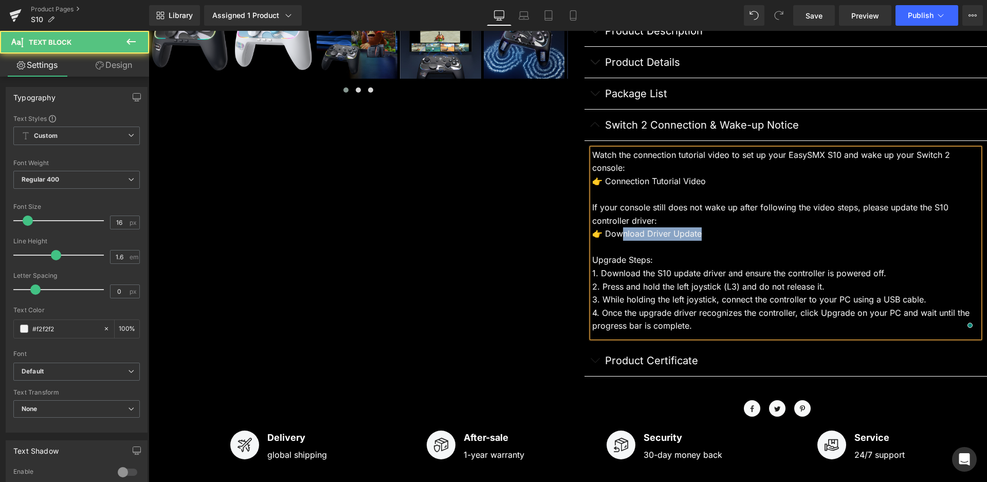
drag, startPoint x: 704, startPoint y: 235, endPoint x: 621, endPoint y: 231, distance: 82.9
click at [620, 231] on div "👉 Download Driver Update" at bounding box center [786, 233] width 388 height 13
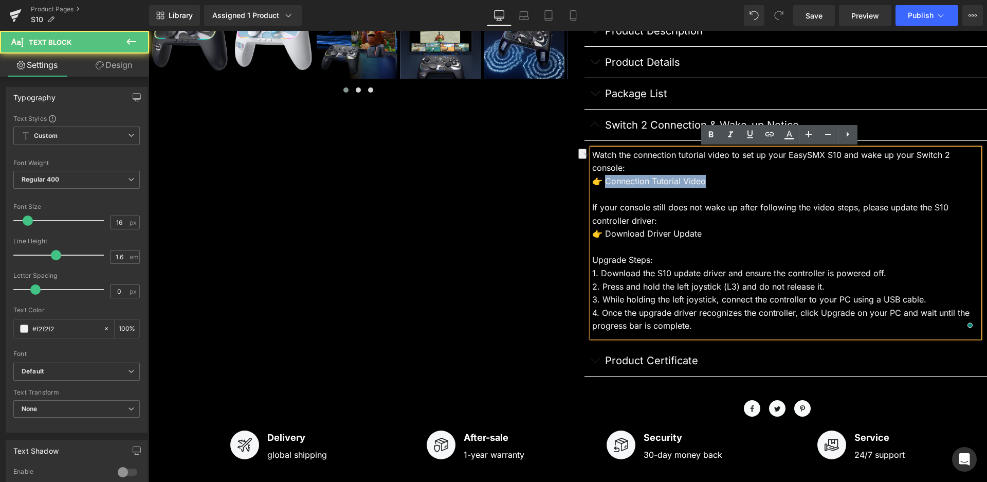
drag, startPoint x: 709, startPoint y: 185, endPoint x: 601, endPoint y: 183, distance: 107.5
click at [601, 183] on div "👉 Connection Tutorial Video" at bounding box center [786, 181] width 388 height 13
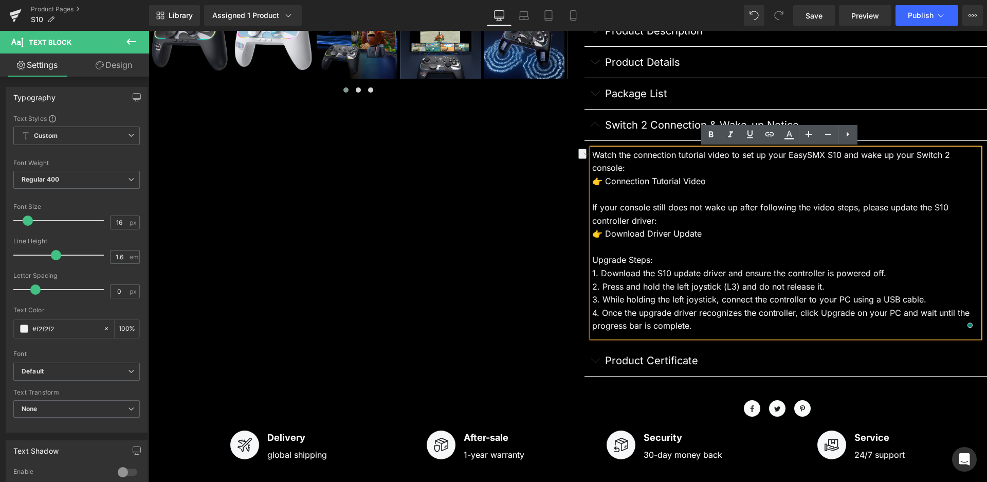
click at [892, 173] on div "Watch the connection tutorial video to set up your EasySMX S10 and wake up your…" at bounding box center [786, 243] width 388 height 189
drag, startPoint x: 708, startPoint y: 179, endPoint x: 600, endPoint y: 181, distance: 108.0
click at [600, 181] on div "👉 Connection Tutorial Video" at bounding box center [786, 181] width 388 height 13
click at [768, 132] on icon at bounding box center [770, 134] width 12 height 12
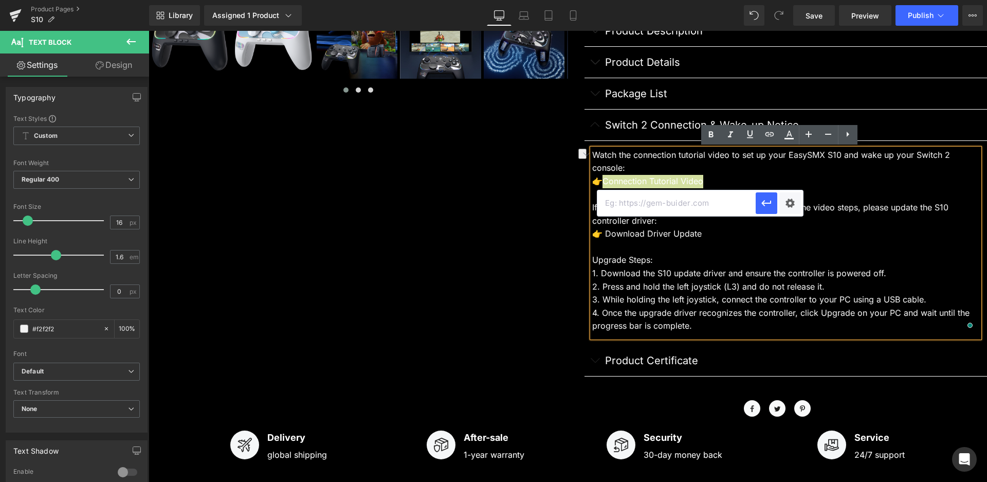
click at [688, 202] on input "text" at bounding box center [677, 203] width 158 height 26
paste input "[URL][DOMAIN_NAME]"
click at [763, 203] on icon "button" at bounding box center [767, 203] width 10 height 6
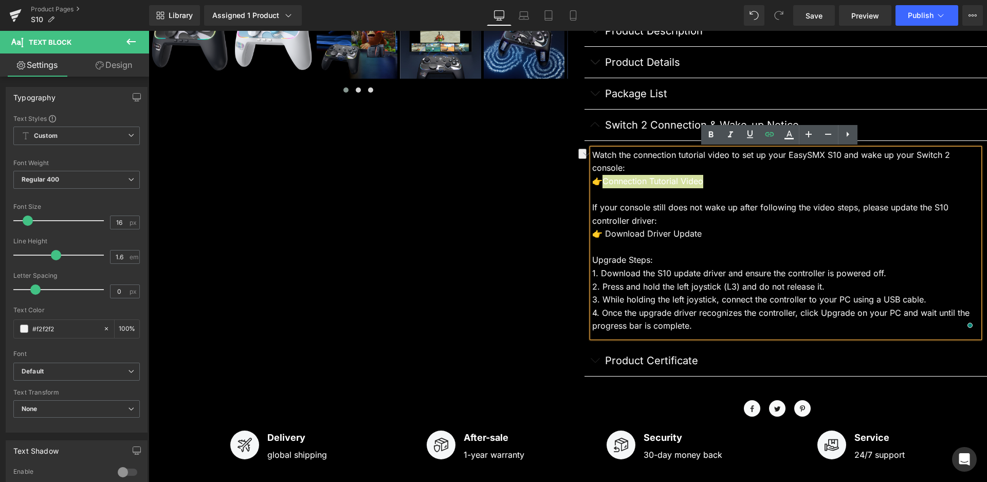
scroll to position [0, 0]
click at [714, 132] on icon at bounding box center [711, 135] width 12 height 12
click at [750, 138] on icon at bounding box center [750, 134] width 6 height 8
drag, startPoint x: 721, startPoint y: 179, endPoint x: 600, endPoint y: 182, distance: 120.4
click at [600, 182] on div "👉 Connection Tutorial Video" at bounding box center [786, 181] width 388 height 13
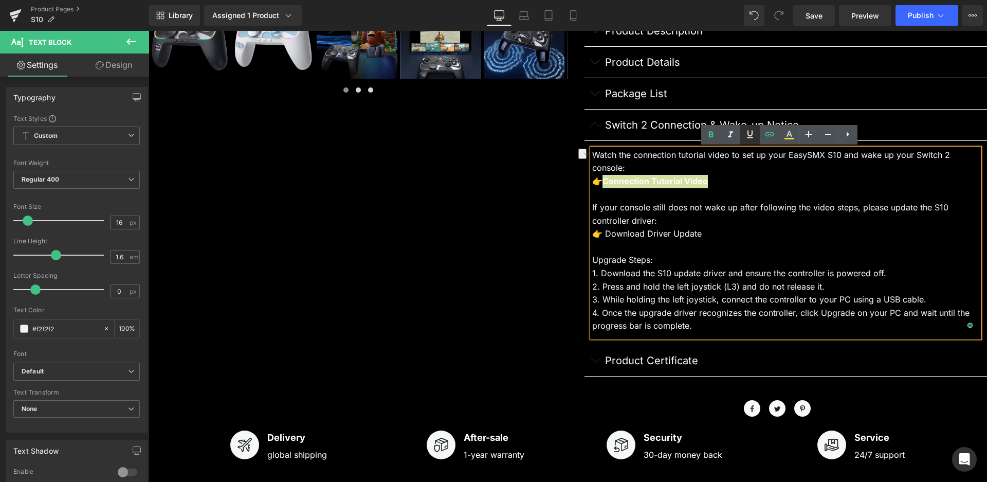
click at [753, 134] on icon at bounding box center [750, 134] width 12 height 12
click at [750, 192] on div "To enrich screen reader interactions, please activate Accessibility in Grammarl…" at bounding box center [786, 194] width 388 height 13
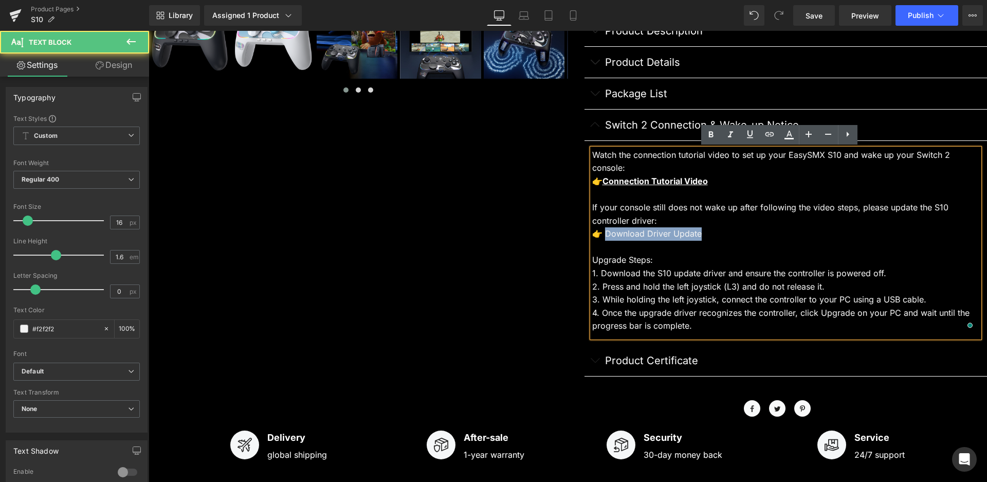
drag, startPoint x: 700, startPoint y: 237, endPoint x: 599, endPoint y: 233, distance: 100.9
click at [599, 233] on div "👉 Download Driver Update" at bounding box center [786, 233] width 388 height 13
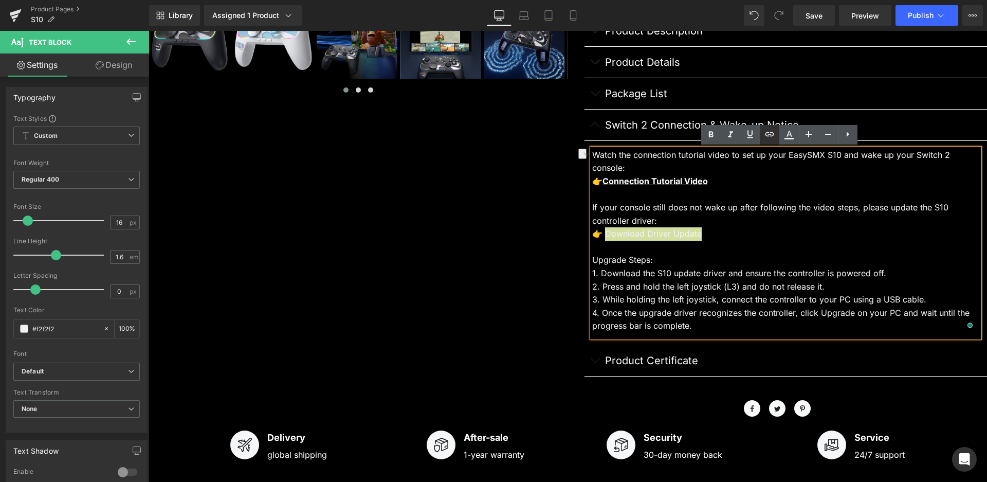
click at [771, 131] on icon at bounding box center [770, 134] width 12 height 12
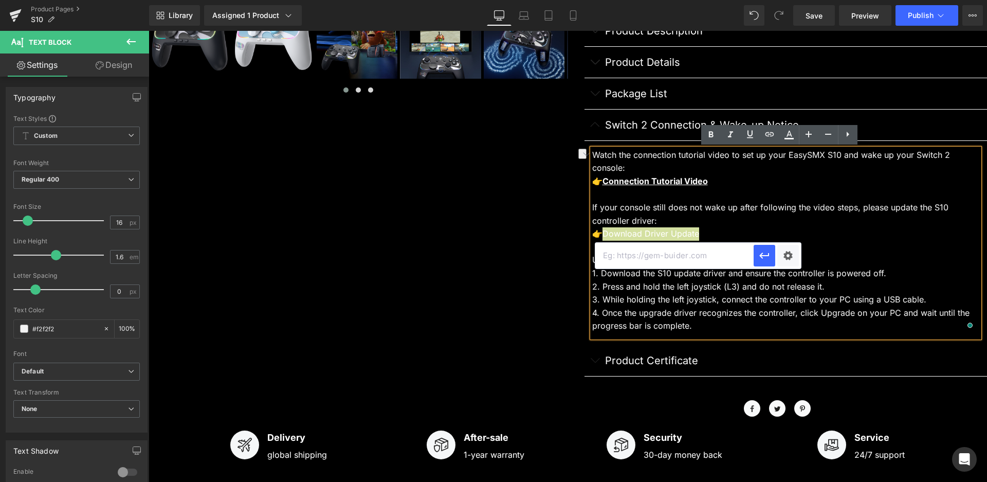
click at [682, 258] on input "text" at bounding box center [675, 256] width 158 height 26
paste input "[URL][DOMAIN_NAME]"
type input "[URL][DOMAIN_NAME]"
click at [761, 258] on icon "button" at bounding box center [765, 255] width 12 height 12
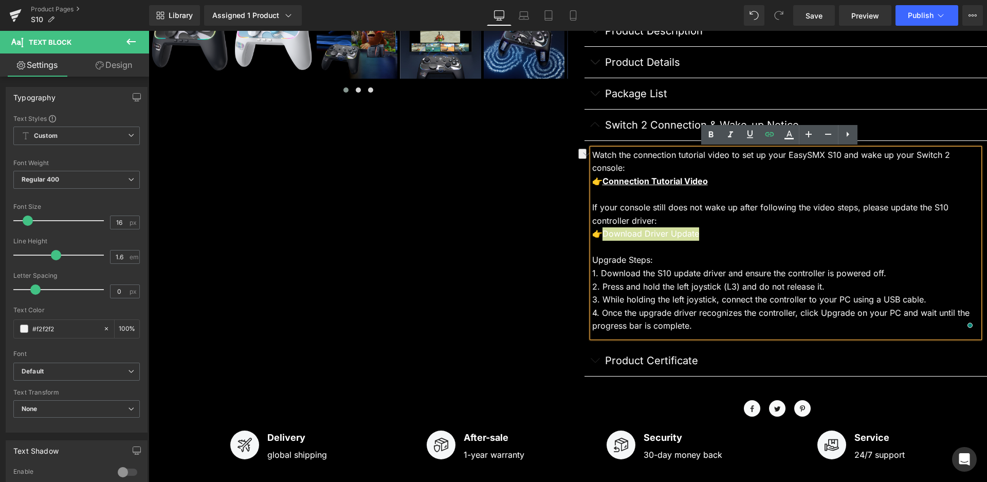
scroll to position [0, 0]
click at [753, 133] on icon at bounding box center [750, 134] width 12 height 12
click at [711, 134] on icon at bounding box center [711, 134] width 5 height 6
click at [719, 207] on div "If your console still does not wake up after following the video steps, please …" at bounding box center [786, 214] width 388 height 26
click at [919, 16] on span "Publish" at bounding box center [921, 15] width 26 height 8
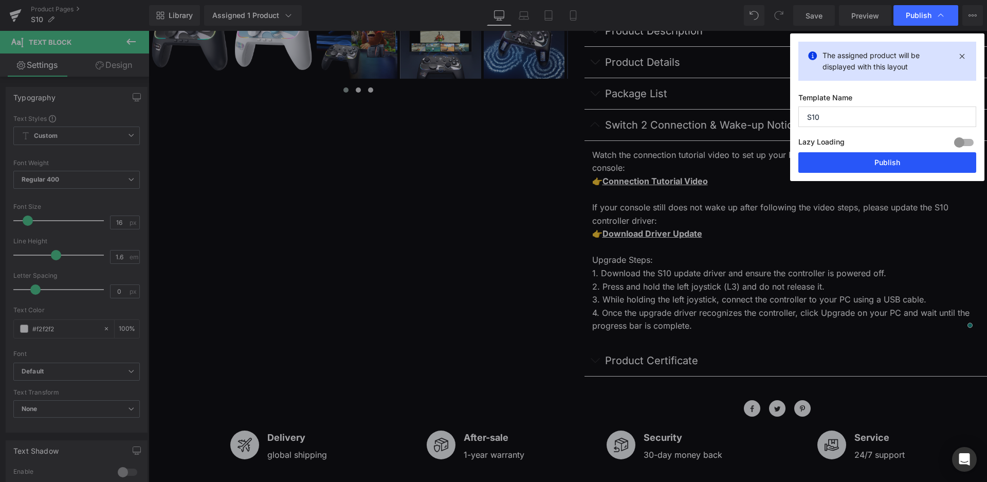
click at [862, 161] on button "Publish" at bounding box center [888, 162] width 178 height 21
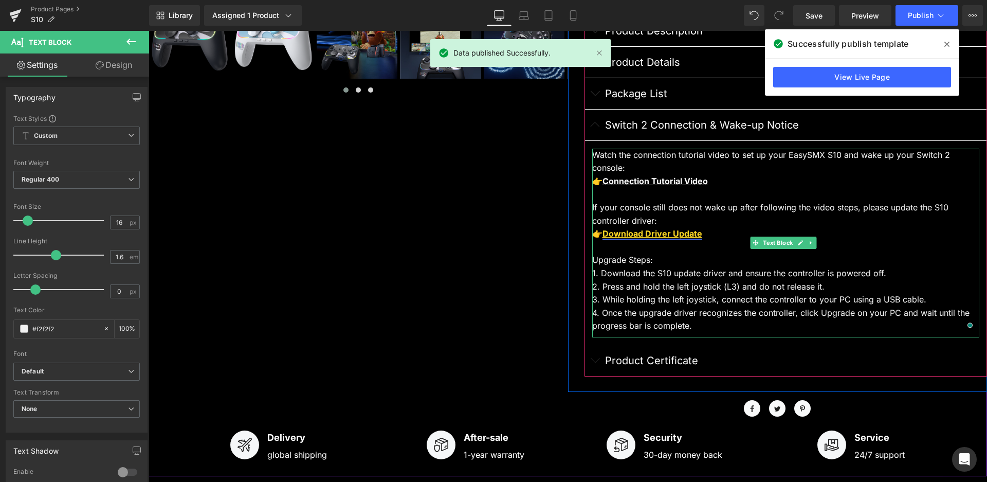
click at [644, 235] on strong "Download Driver Update" at bounding box center [653, 233] width 100 height 10
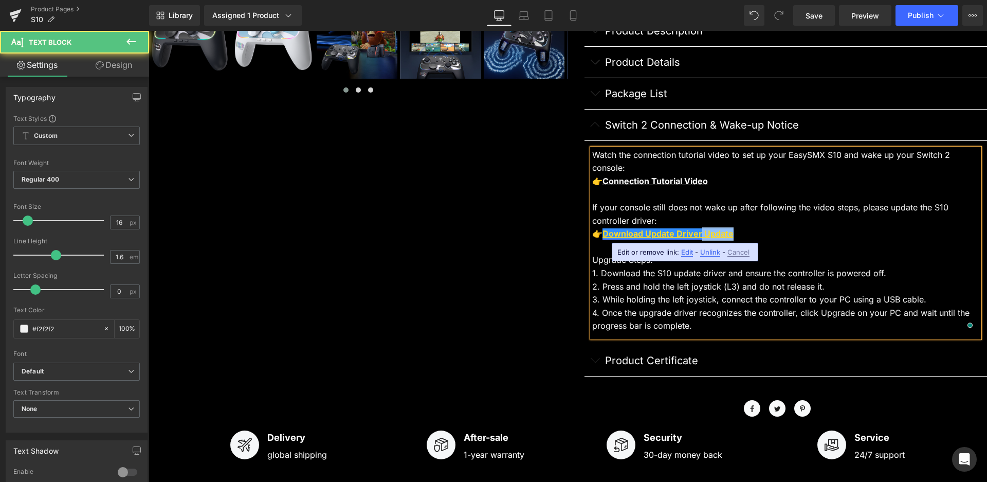
drag, startPoint x: 698, startPoint y: 232, endPoint x: 729, endPoint y: 236, distance: 31.0
click at [729, 236] on strong "Download Update Driver Update" at bounding box center [668, 233] width 131 height 10
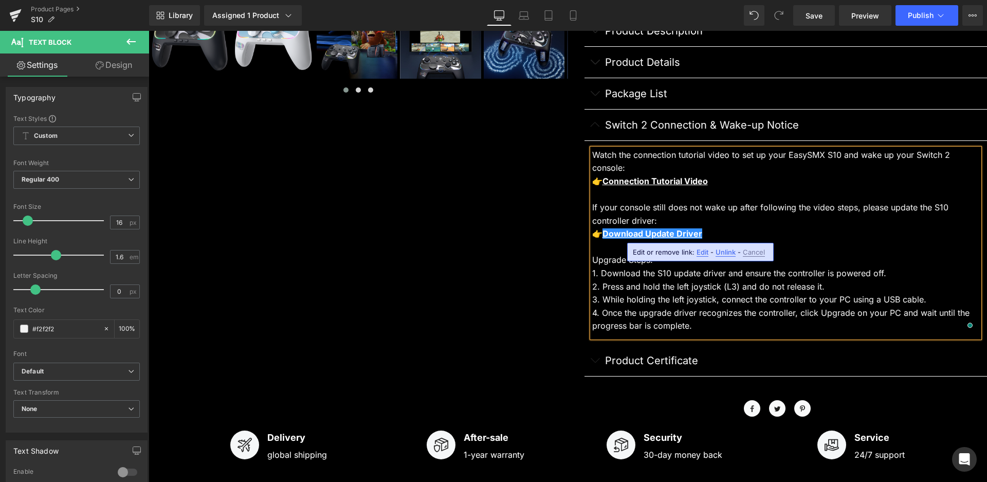
click at [701, 253] on span "Edit" at bounding box center [703, 252] width 12 height 9
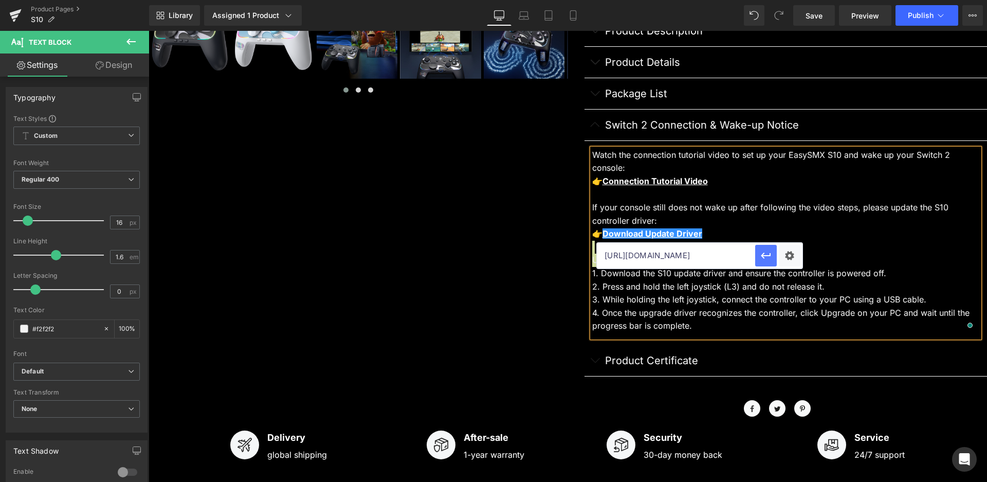
click at [762, 253] on icon "button" at bounding box center [766, 255] width 12 height 12
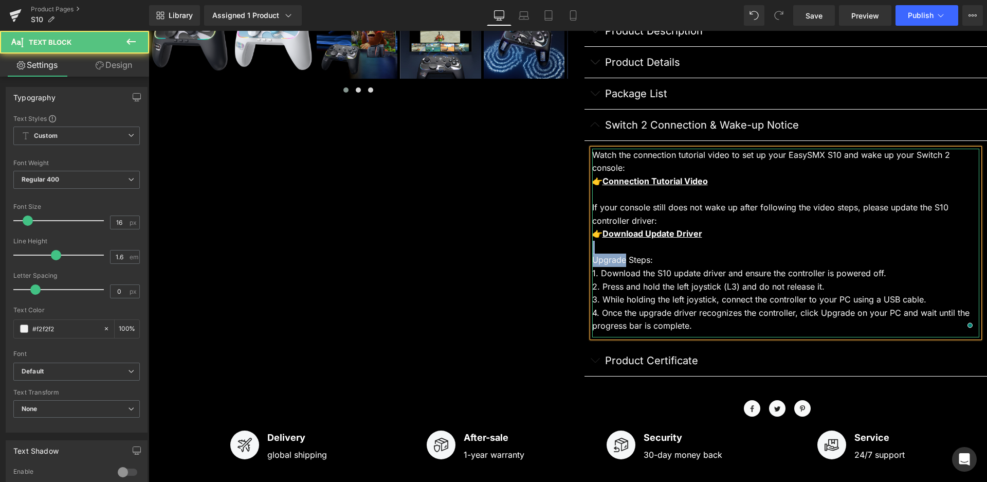
click at [705, 231] on div "👉 Download Update Driver" at bounding box center [786, 233] width 388 height 13
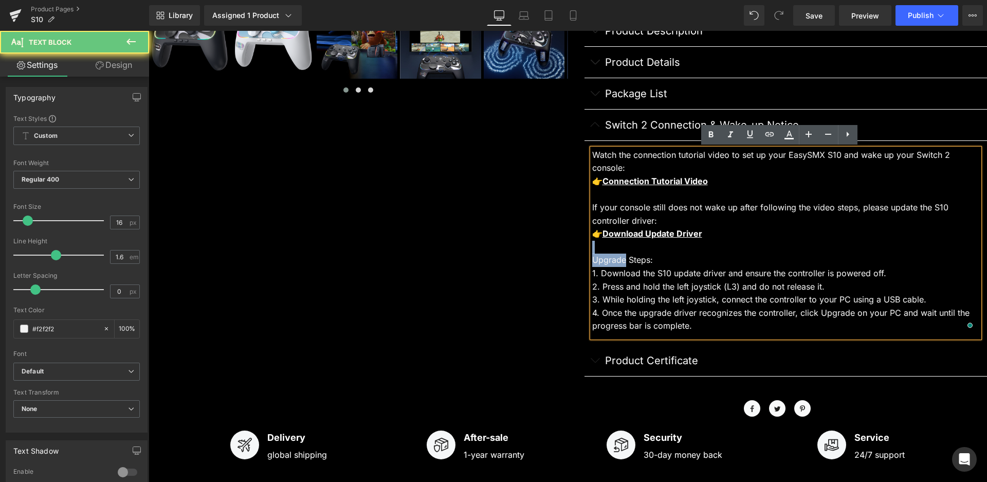
click at [613, 253] on div "To enrich screen reader interactions, please activate Accessibility in Grammarl…" at bounding box center [786, 247] width 388 height 13
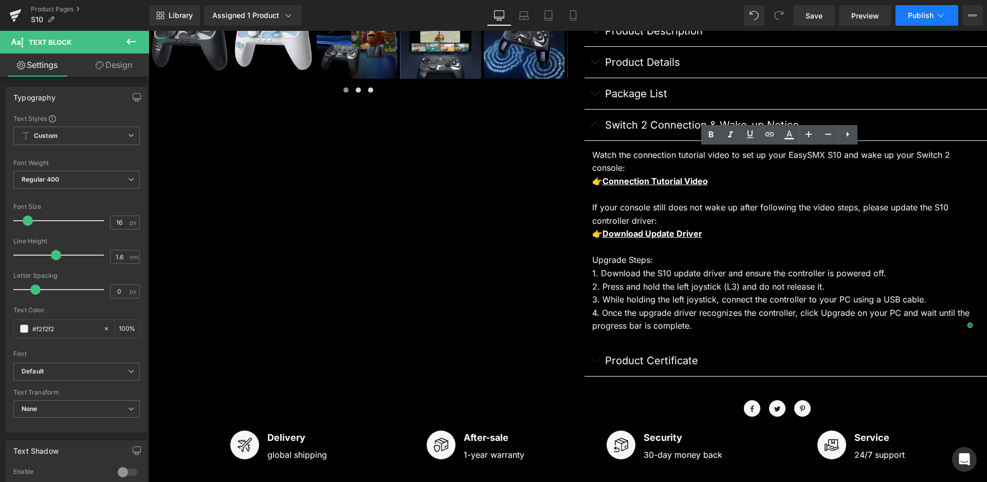
click at [931, 12] on span "Publish" at bounding box center [921, 15] width 26 height 8
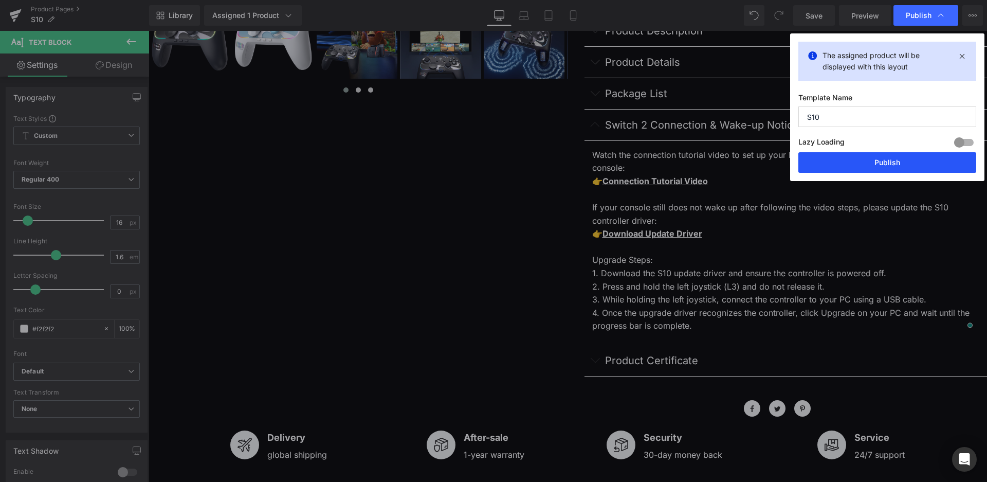
drag, startPoint x: 883, startPoint y: 164, endPoint x: 705, endPoint y: 157, distance: 178.1
click at [883, 164] on button "Publish" at bounding box center [888, 162] width 178 height 21
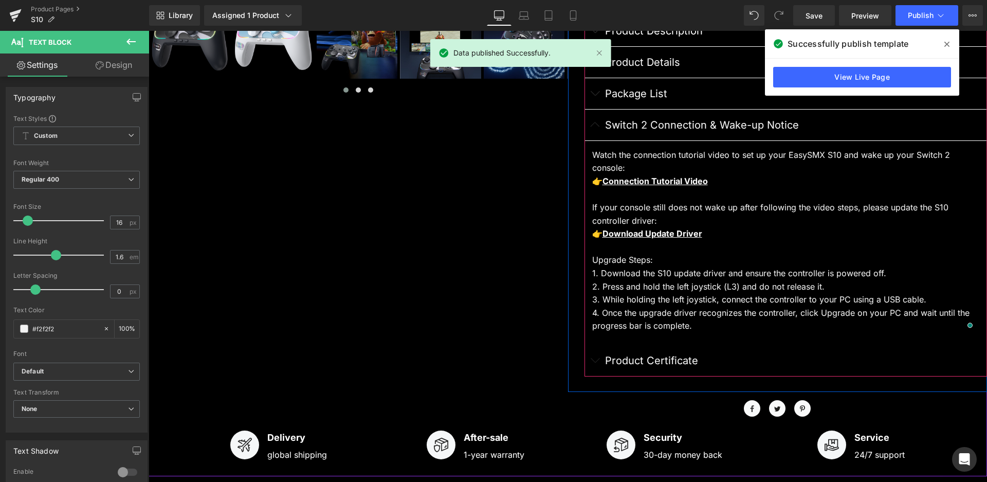
click at [595, 128] on span "button" at bounding box center [595, 128] width 0 height 0
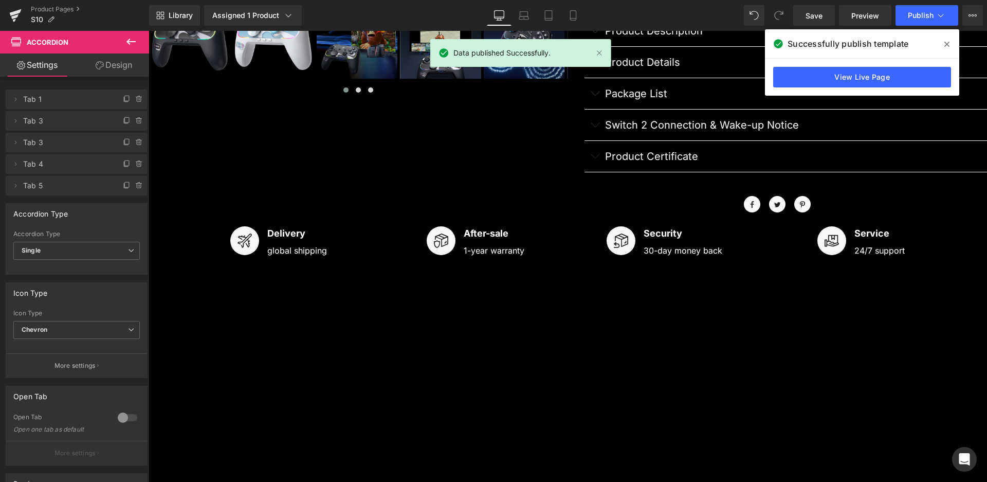
click at [949, 42] on icon at bounding box center [947, 44] width 5 height 8
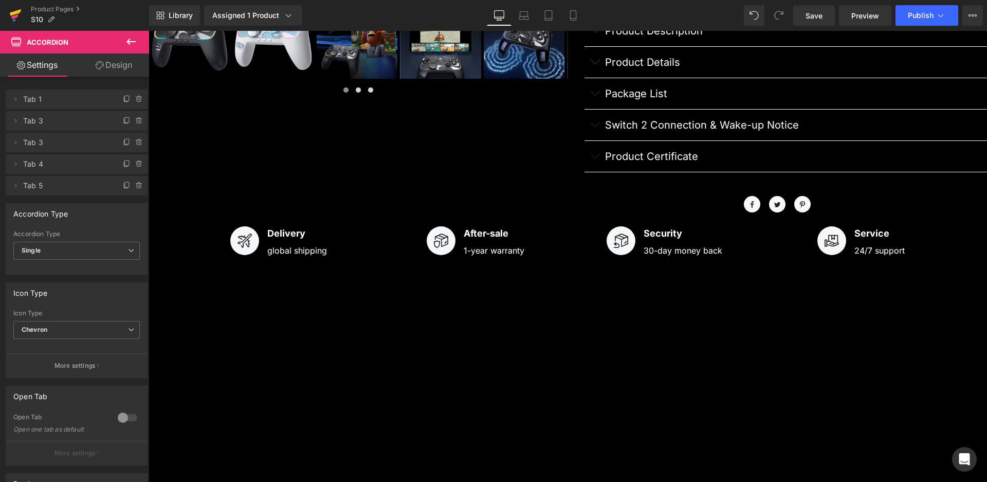
click at [11, 15] on icon at bounding box center [16, 12] width 12 height 7
